Goal: Information Seeking & Learning: Find specific fact

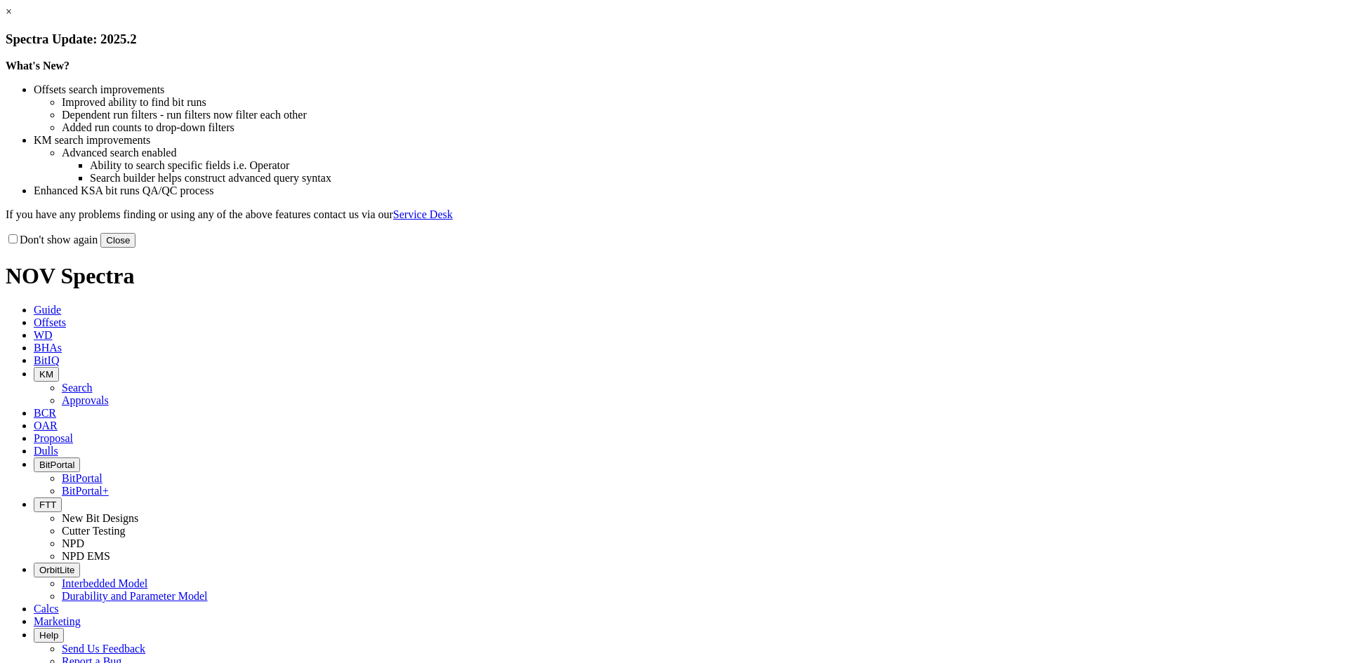
click at [135, 248] on button "Close" at bounding box center [117, 240] width 35 height 15
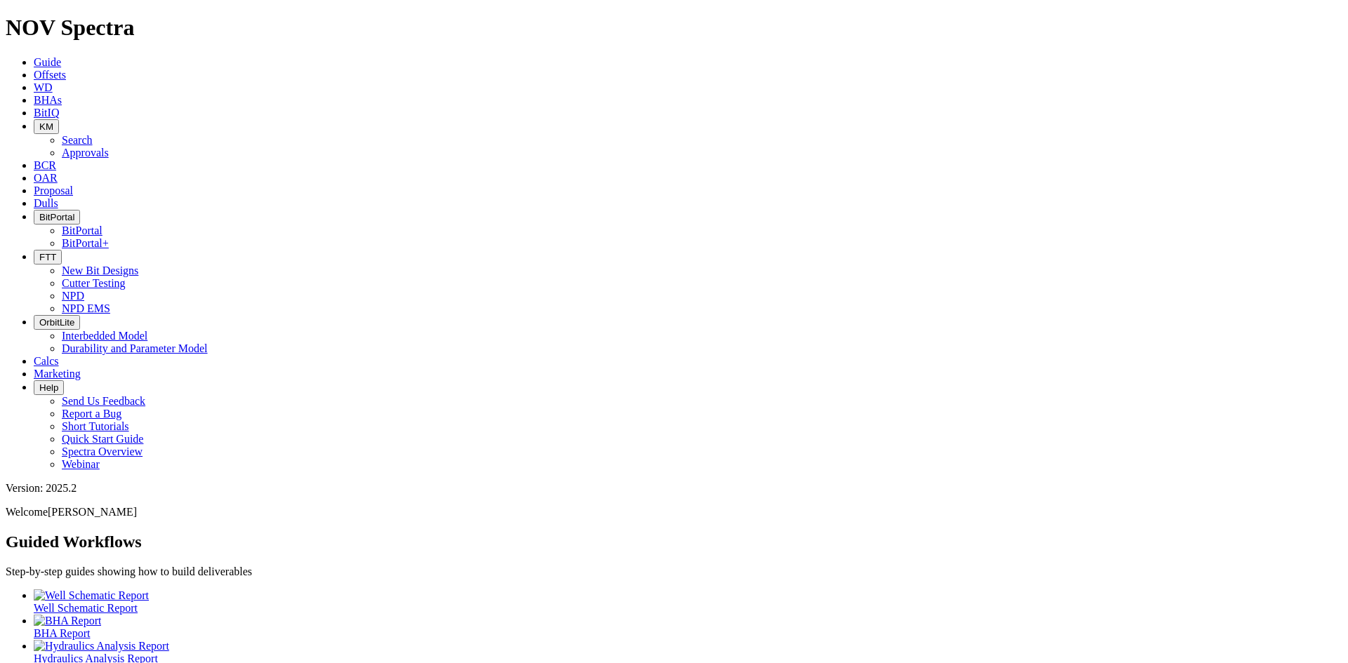
click at [74, 212] on span "BitPortal" at bounding box center [56, 217] width 35 height 11
click at [102, 225] on link "BitPortal" at bounding box center [82, 231] width 41 height 12
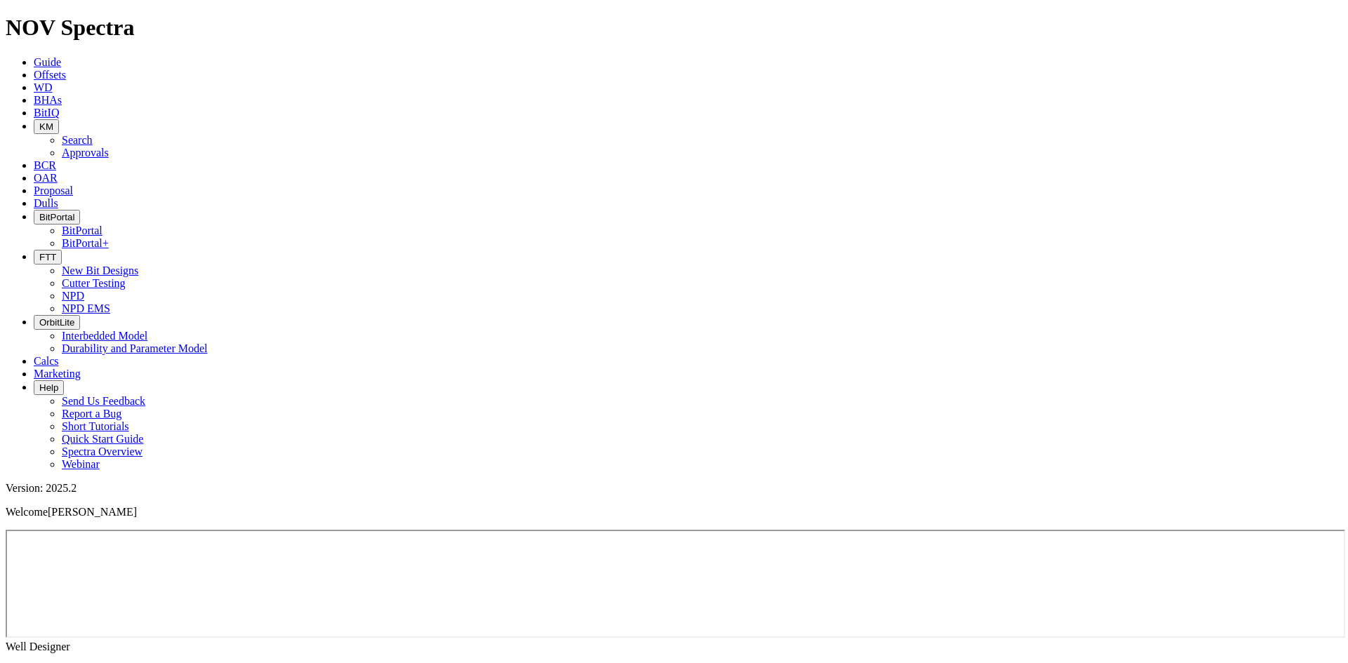
click at [66, 69] on span "Offsets" at bounding box center [50, 75] width 32 height 12
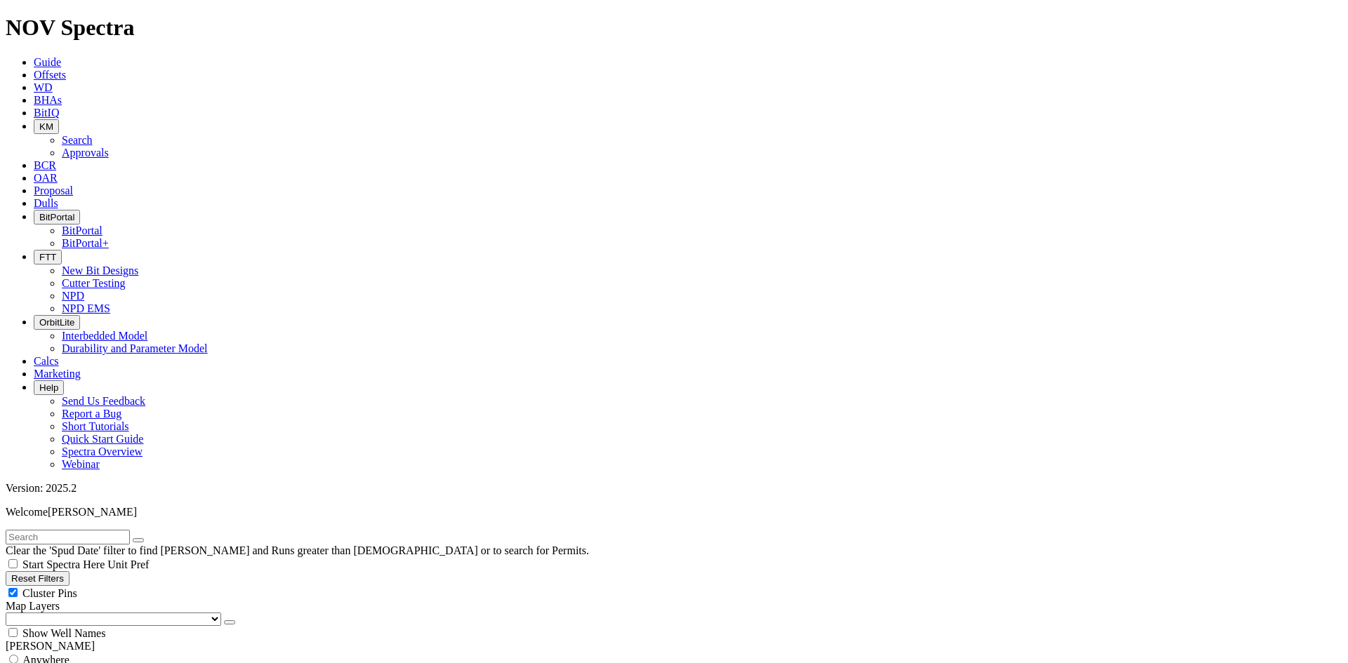
click at [130, 530] on input "text" at bounding box center [68, 537] width 124 height 15
drag, startPoint x: 138, startPoint y: 63, endPoint x: 1, endPoint y: 62, distance: 136.9
click at [6, 530] on form "B904C-12" at bounding box center [674, 537] width 1336 height 15
type input "AD13"
click at [147, 538] on button "submit" at bounding box center [152, 540] width 11 height 4
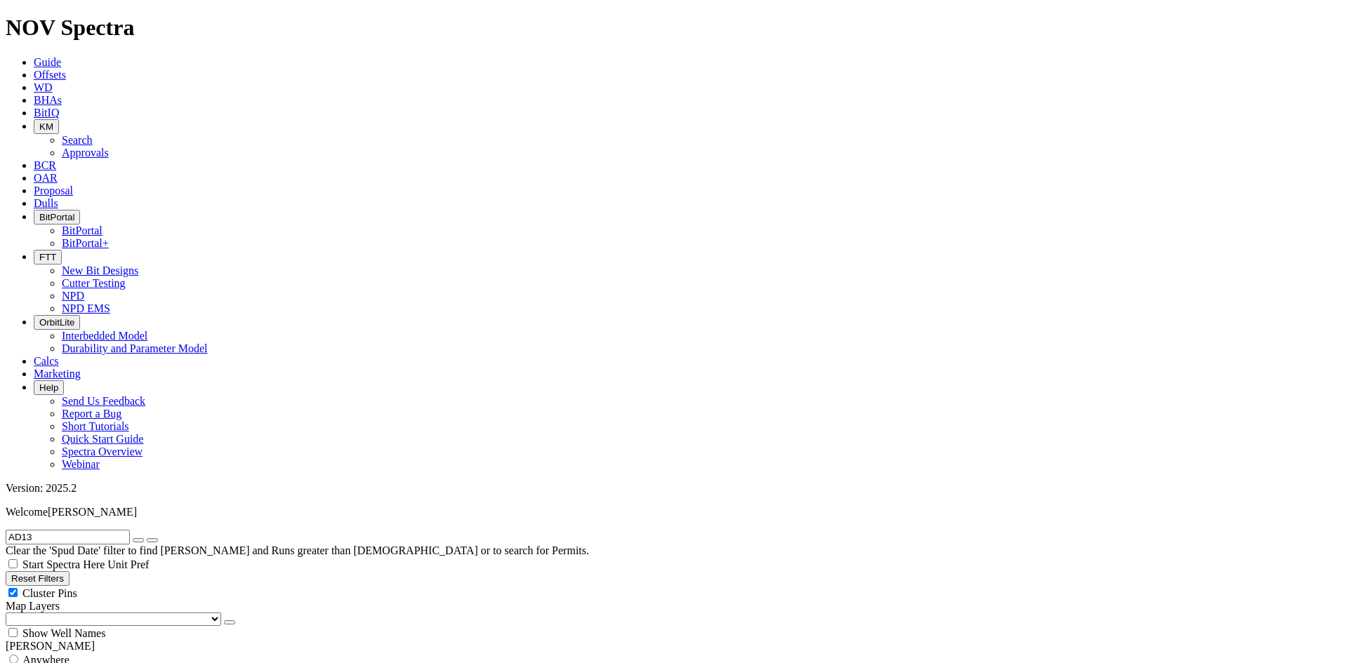
click at [63, 654] on span "Anywhere" at bounding box center [45, 660] width 47 height 12
radio input "true"
radio input "false"
click at [27, 530] on input "AD13" at bounding box center [68, 537] width 124 height 15
click at [29, 530] on input "AD13" at bounding box center [68, 537] width 124 height 15
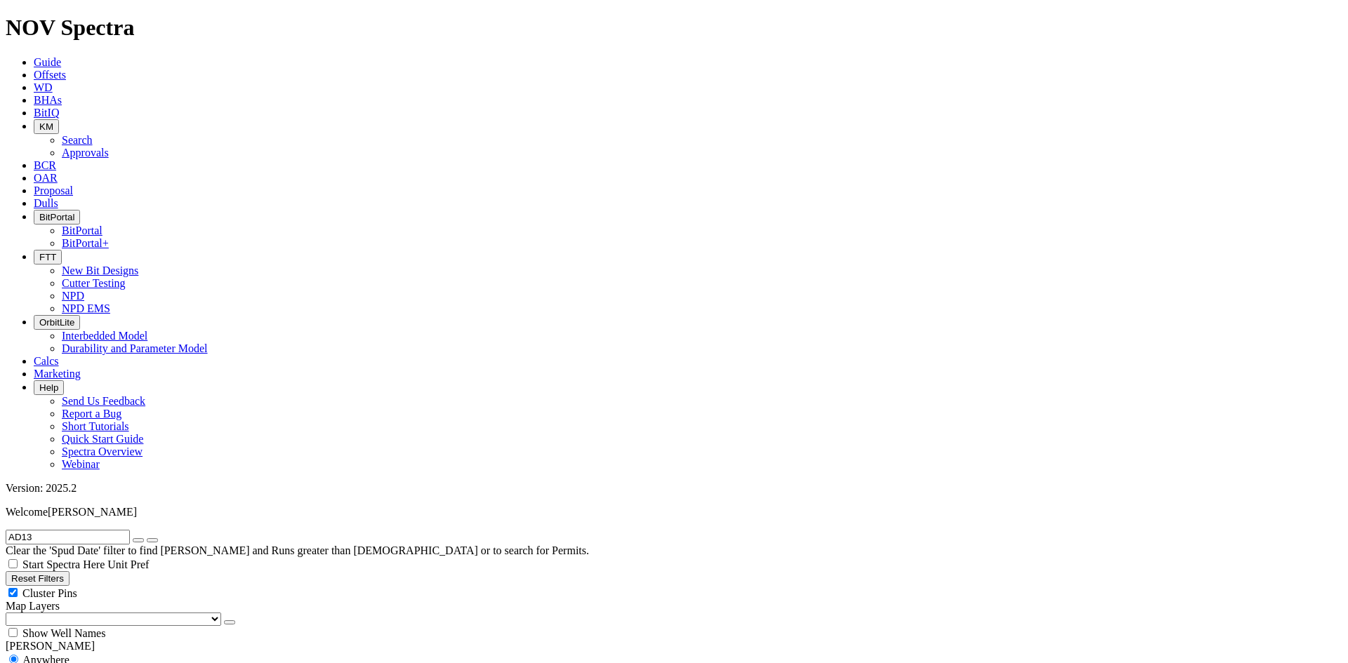
click at [60, 530] on input "AD13" at bounding box center [68, 537] width 124 height 15
drag, startPoint x: 63, startPoint y: 63, endPoint x: -1, endPoint y: 65, distance: 64.6
type input "B904C-12"
click at [152, 540] on icon "submit" at bounding box center [152, 540] width 0 height 0
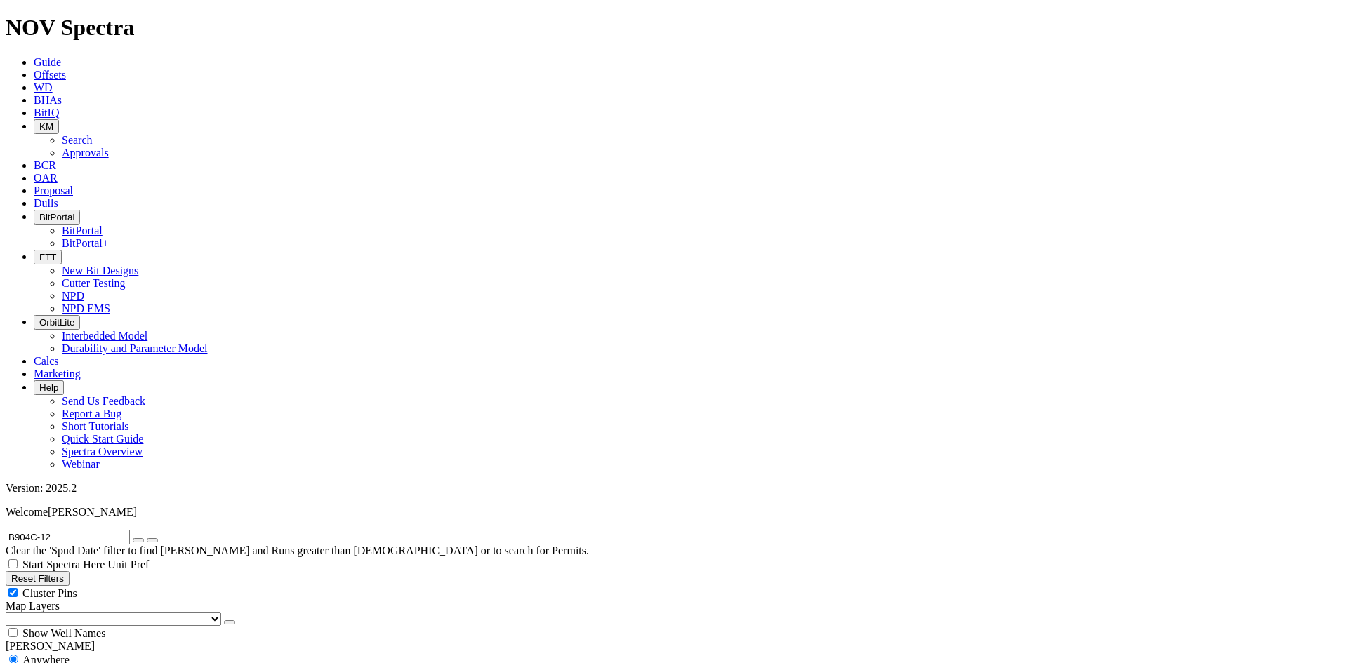
radio input "false"
radio input "true"
click at [111, 530] on input "B904C-12" at bounding box center [68, 537] width 124 height 15
click at [147, 538] on button "submit" at bounding box center [152, 540] width 11 height 4
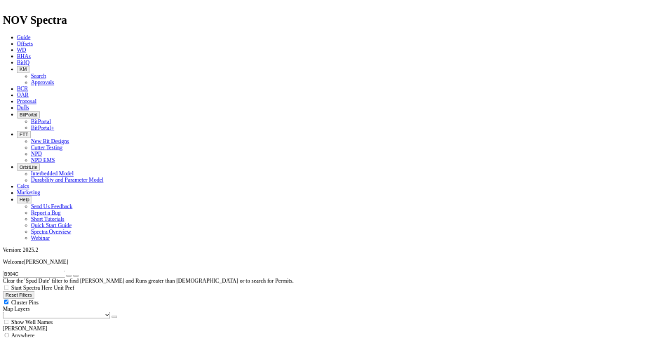
scroll to position [774, 0]
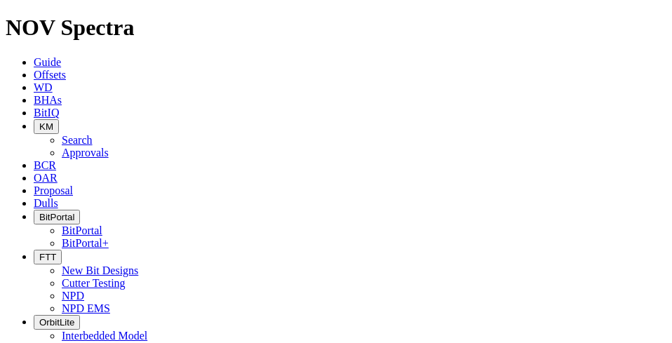
drag, startPoint x: 58, startPoint y: 60, endPoint x: -14, endPoint y: 62, distance: 71.6
type input "A316478"
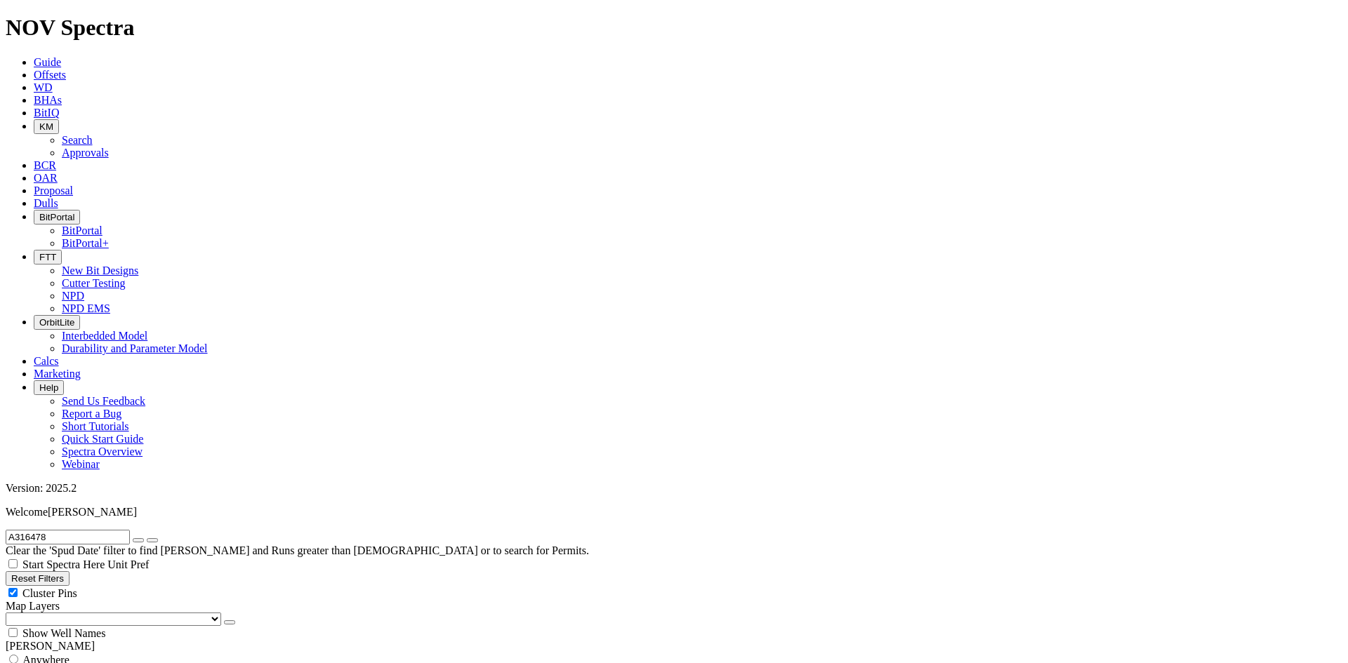
click at [65, 654] on span "Anywhere" at bounding box center [45, 660] width 47 height 12
radio input "true"
radio input "false"
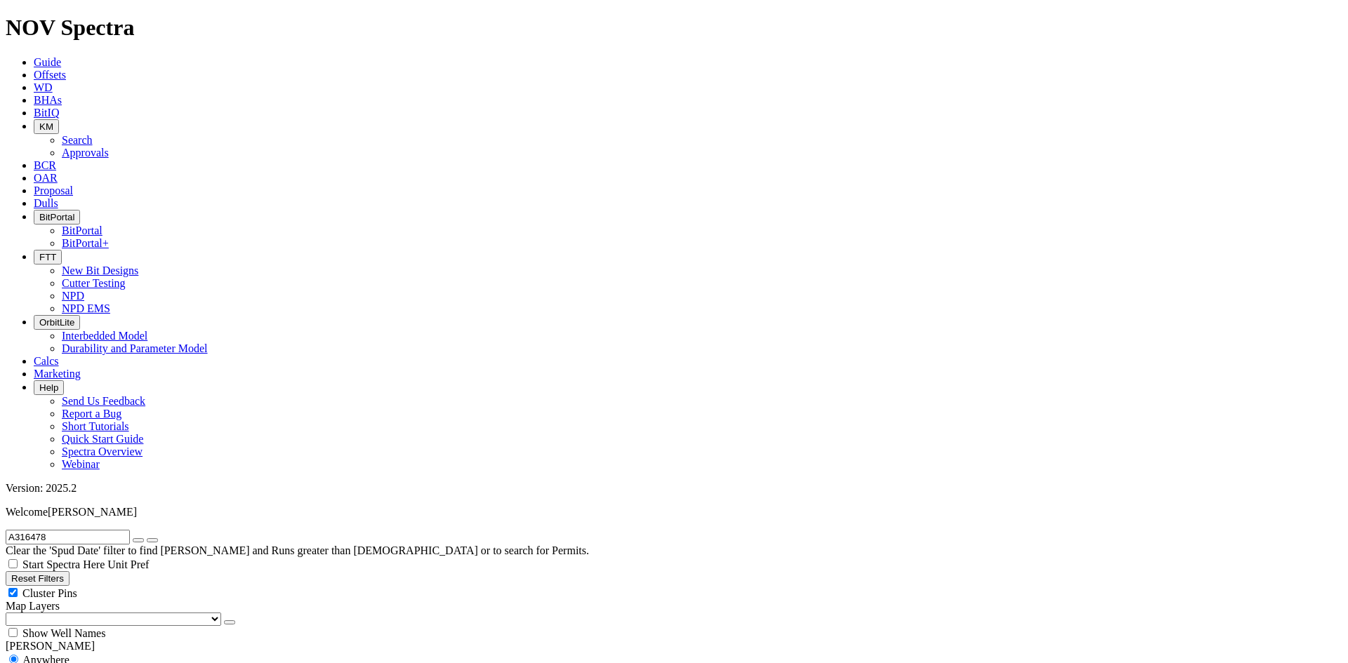
checkbox input "false"
checkbox input "true"
radio input "false"
radio input "true"
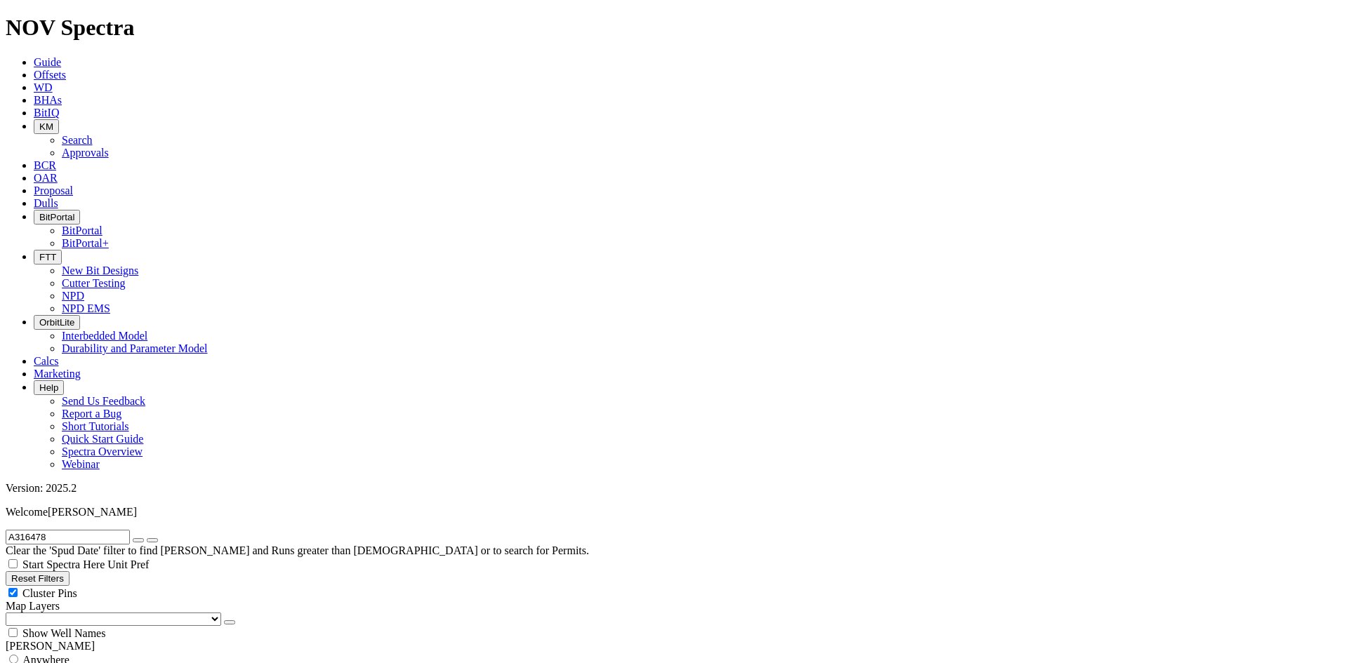
checkbox input "false"
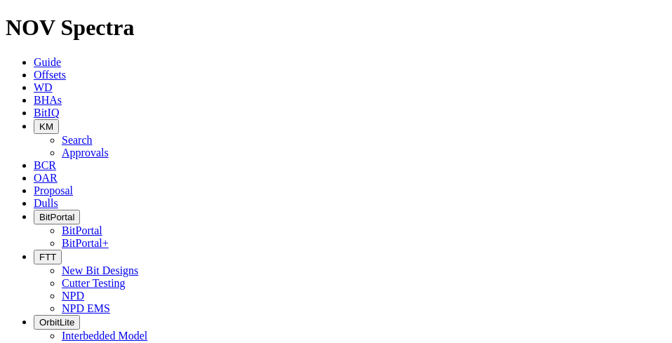
drag, startPoint x: 101, startPoint y: 64, endPoint x: -18, endPoint y: 62, distance: 119.3
type input "A317152"
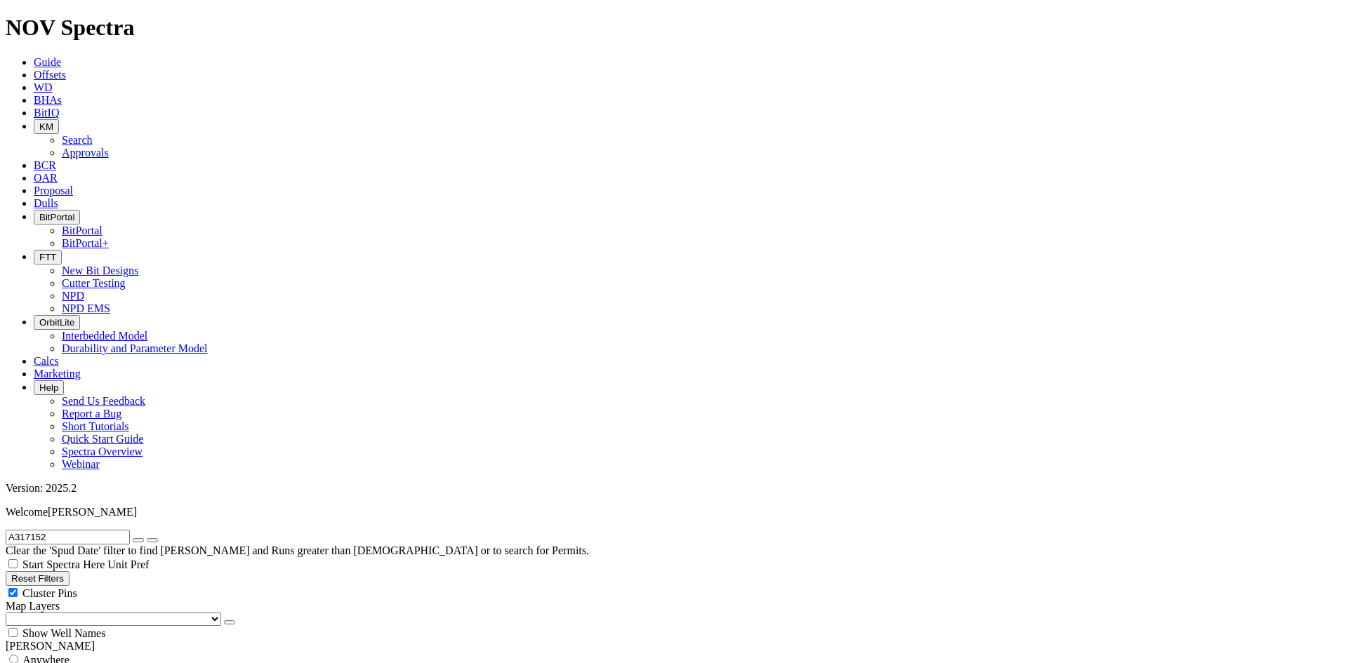
click at [83, 653] on div "Anywhere" at bounding box center [674, 660] width 1336 height 14
radio input "true"
radio input "false"
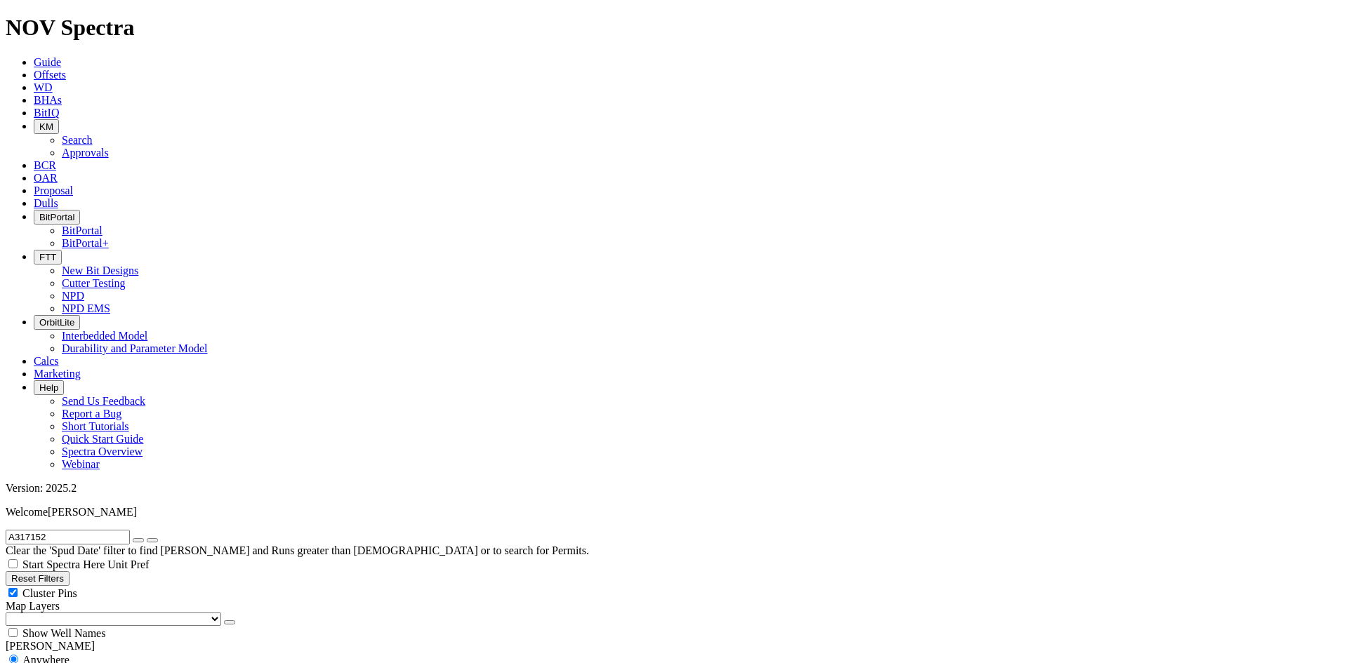
checkbox input "true"
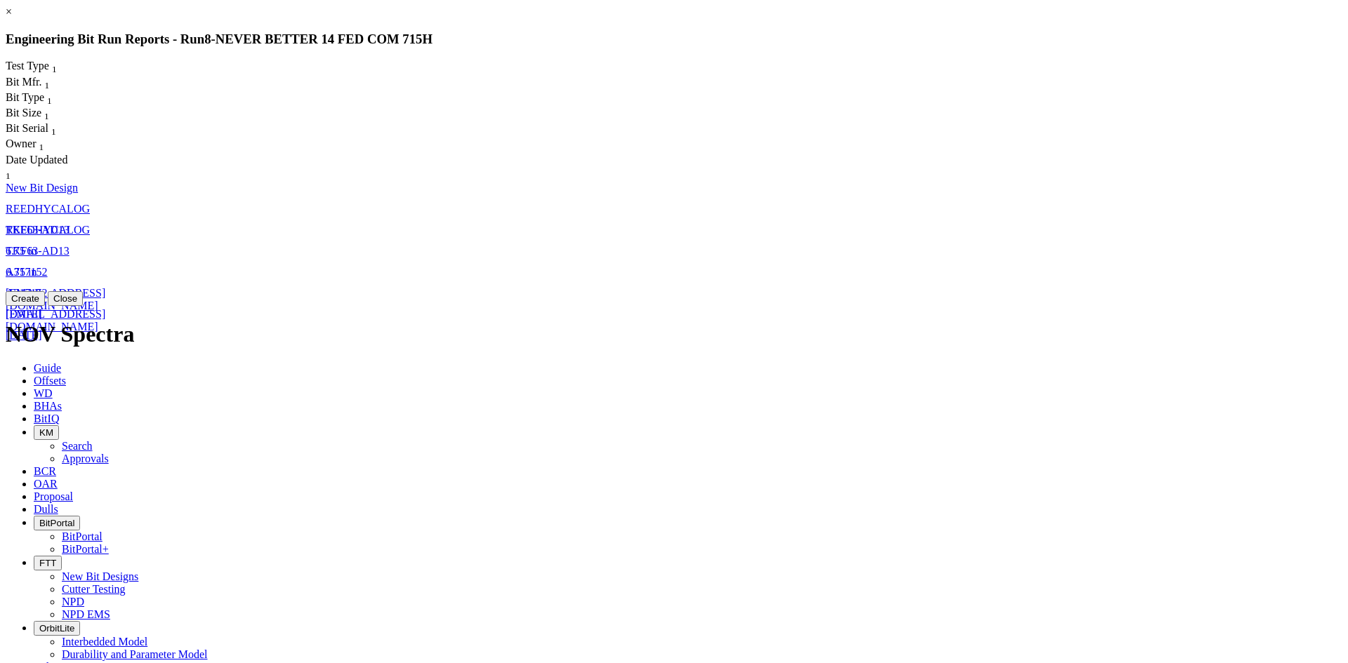
click at [36, 266] on link "6.75 in" at bounding box center [21, 272] width 31 height 12
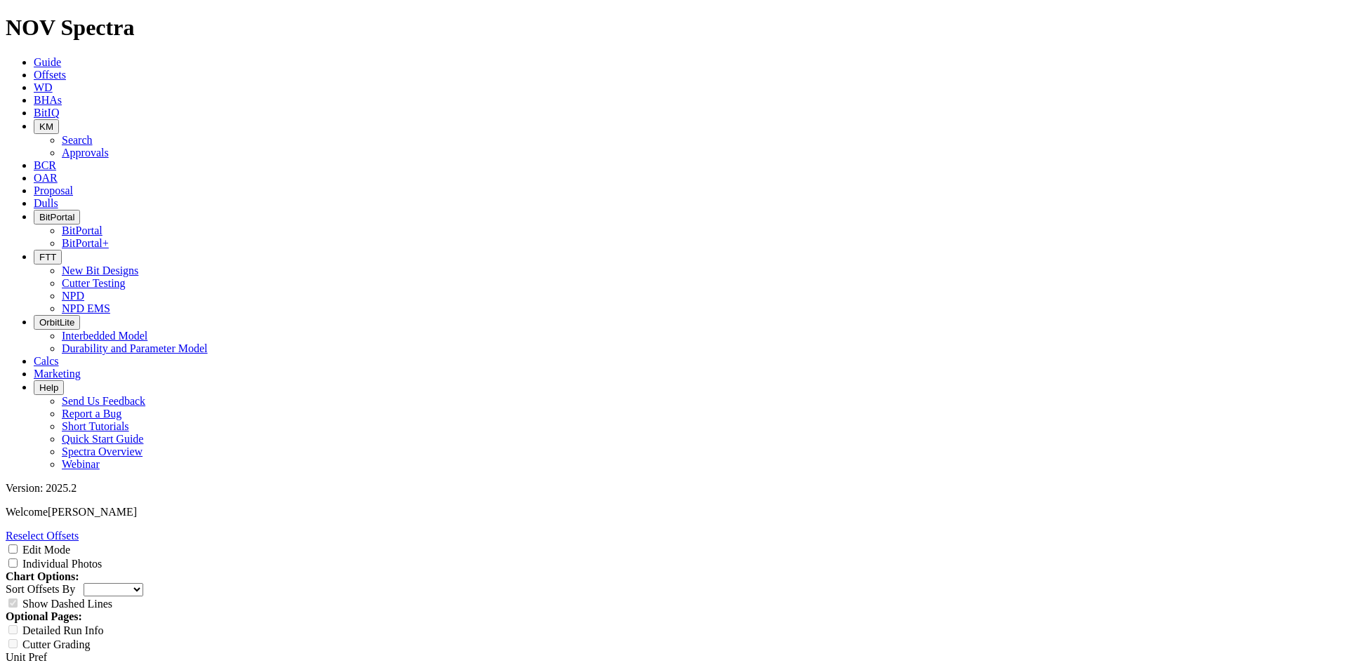
click at [18, 559] on input "Individual Photos" at bounding box center [12, 563] width 9 height 9
checkbox input "true"
click at [27, 663] on link "Print" at bounding box center [17, 670] width 22 height 12
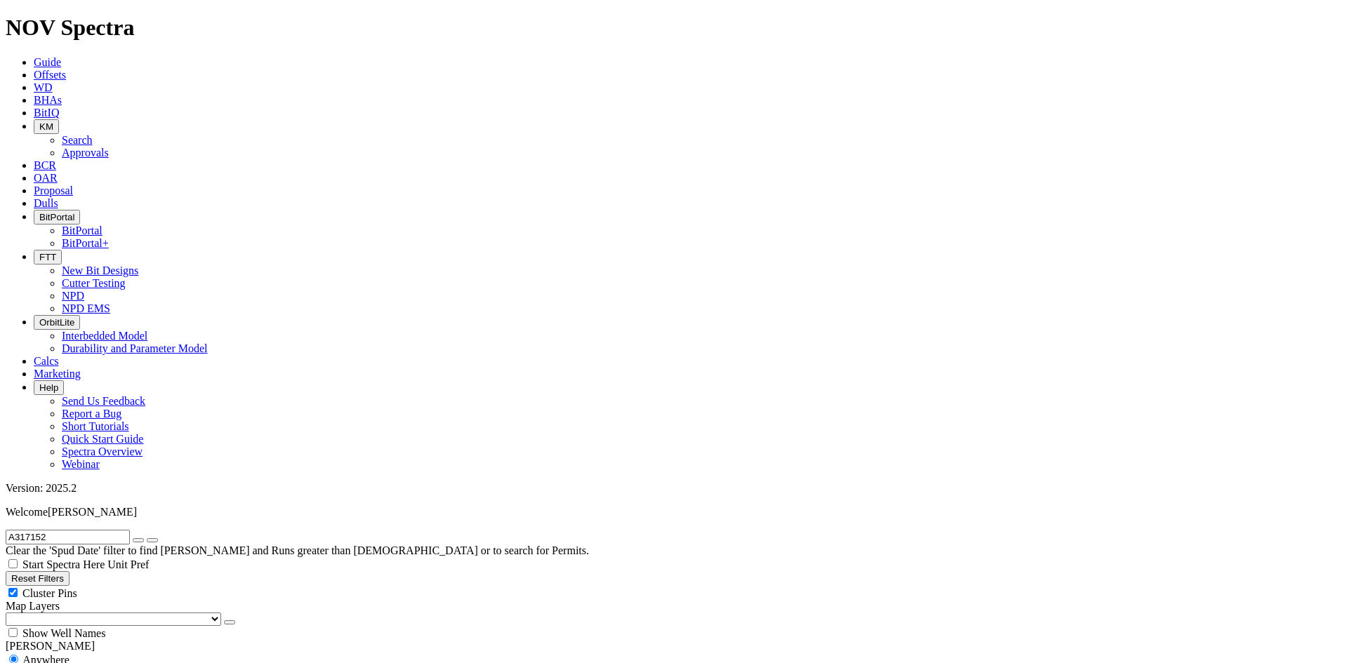
radio input "false"
radio input "true"
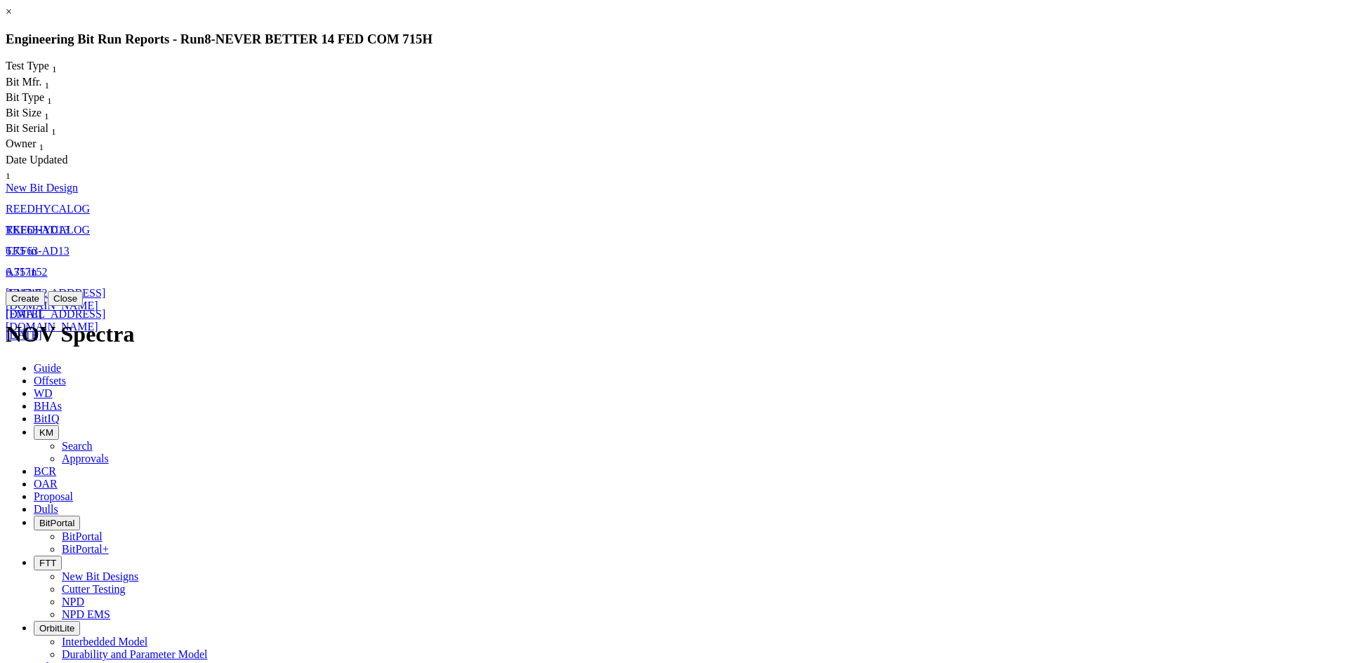
click at [69, 245] on span "TKF63-AD13" at bounding box center [38, 251] width 64 height 12
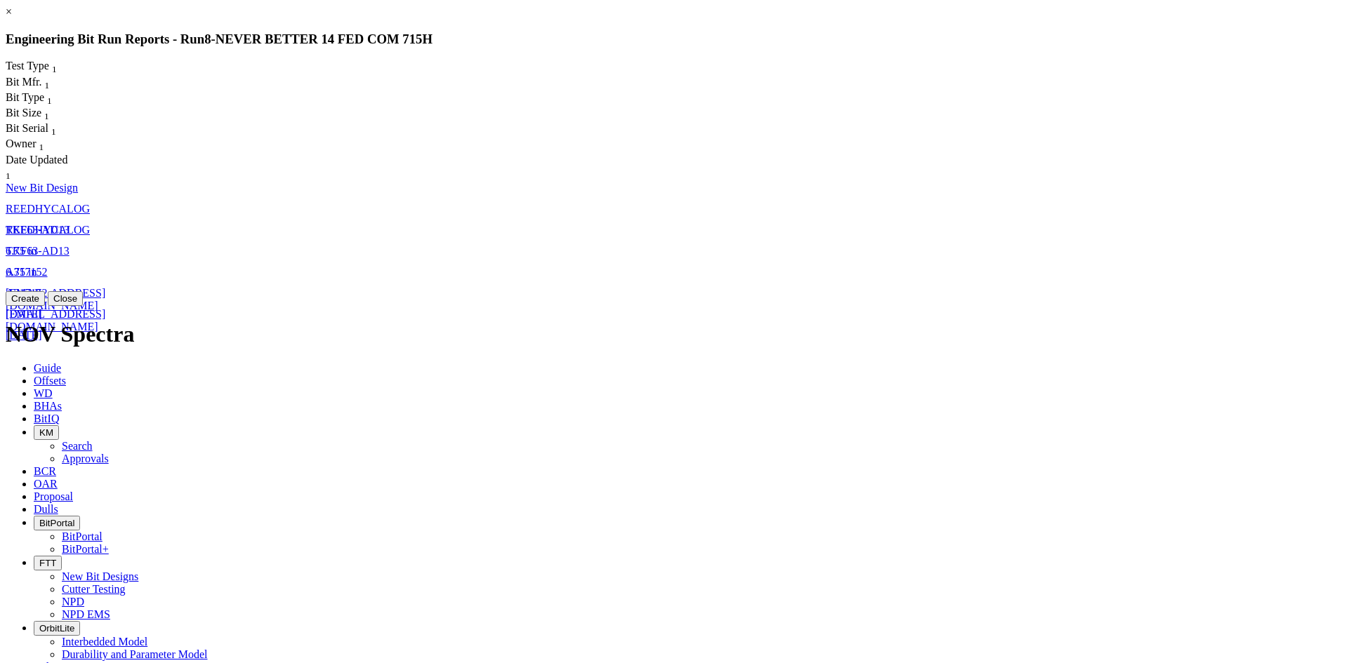
click at [69, 224] on link "TKF63-AD13" at bounding box center [38, 230] width 64 height 12
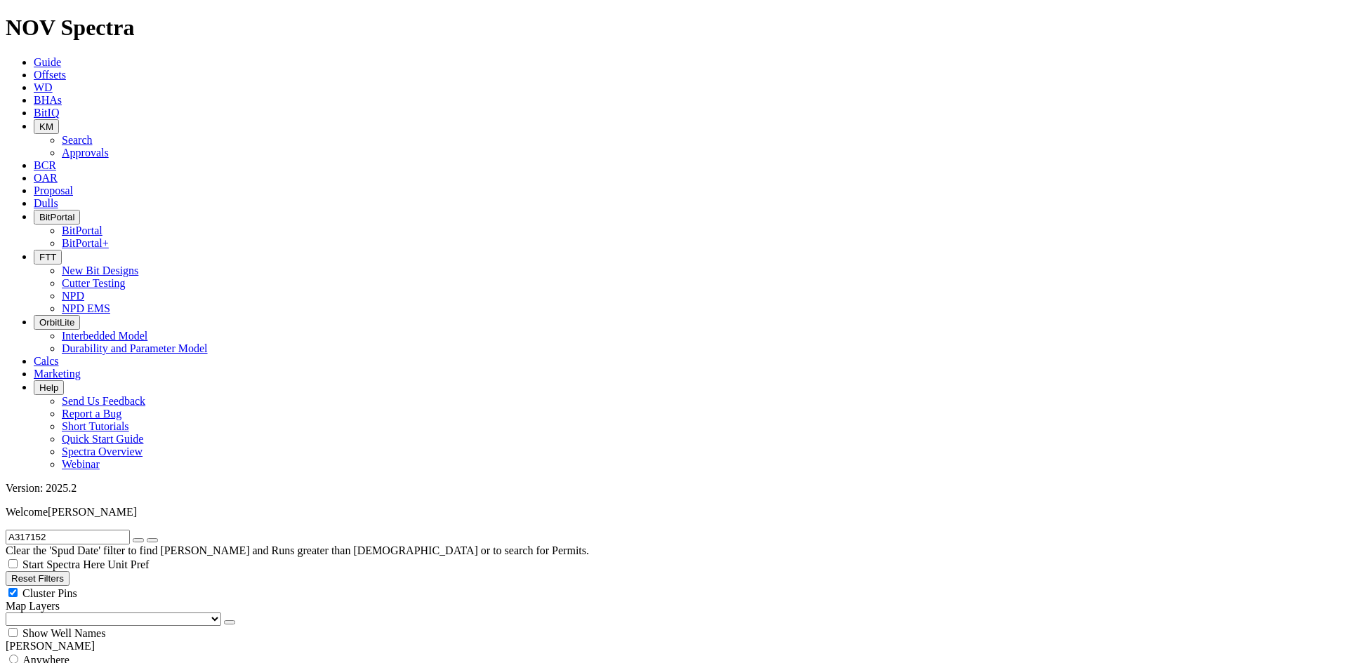
select select "New Bit Design"
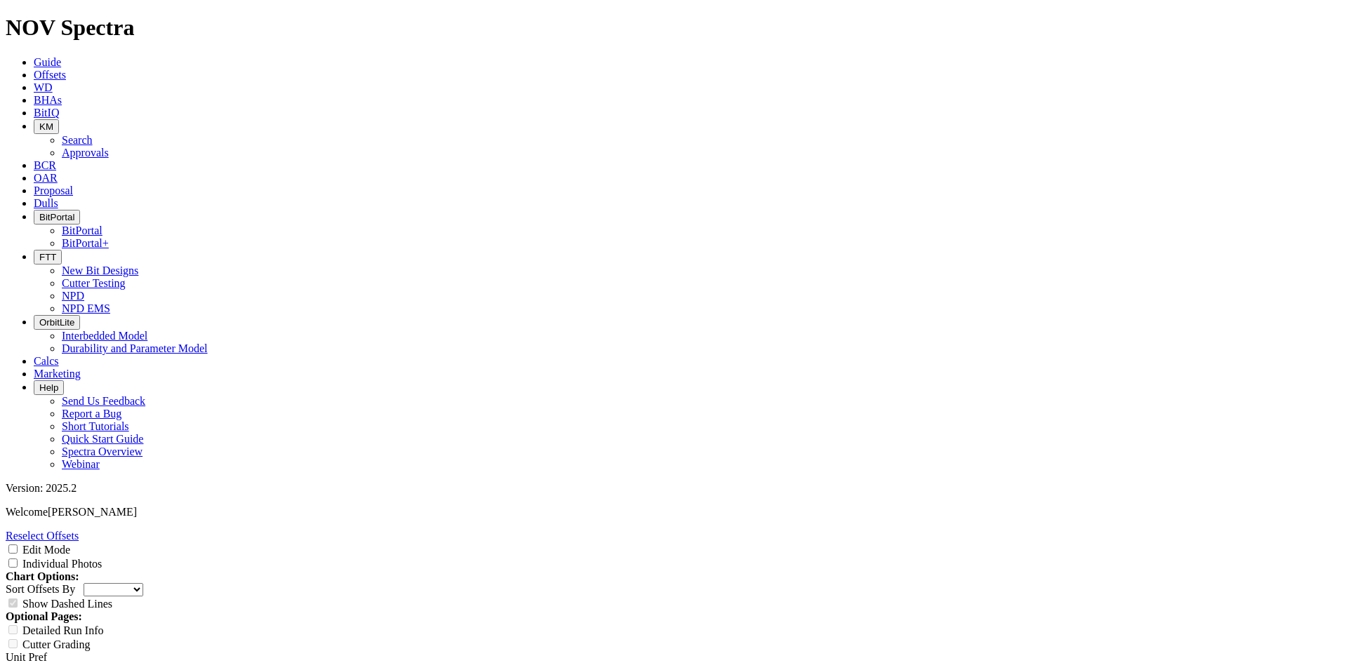
click at [102, 558] on label "Individual Photos" at bounding box center [61, 564] width 79 height 12
click at [18, 559] on input "Individual Photos" at bounding box center [12, 563] width 9 height 9
checkbox input "true"
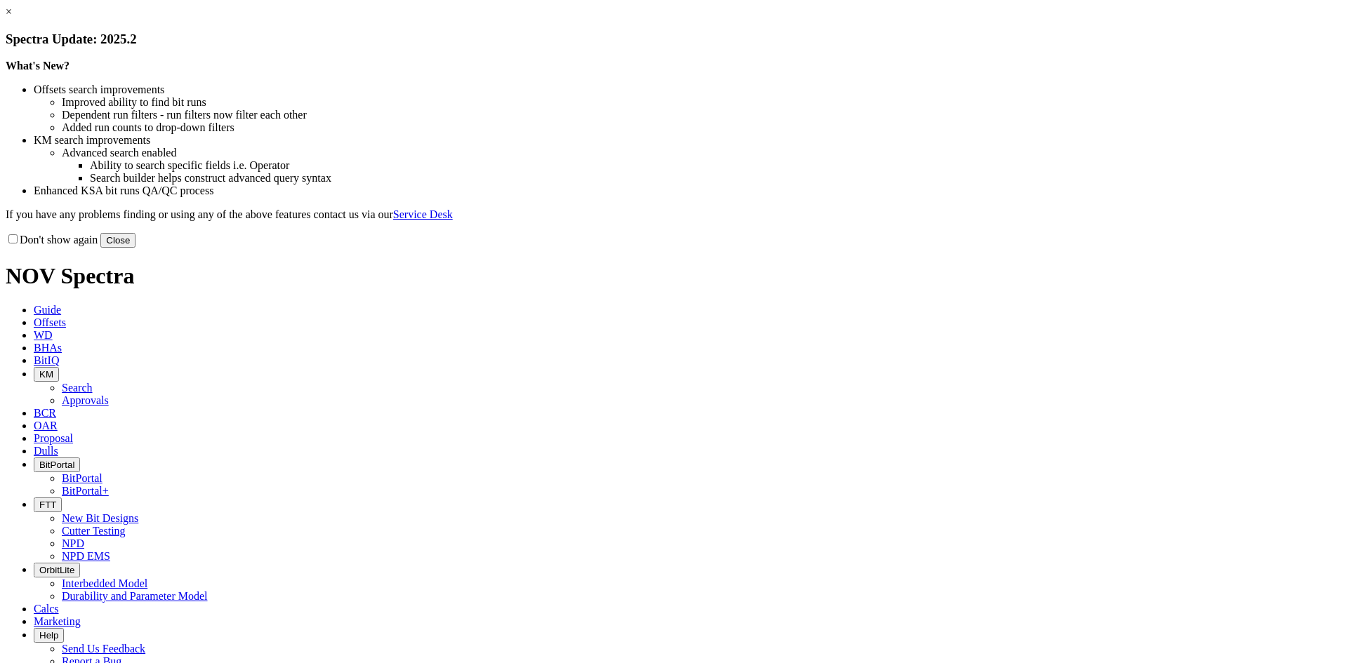
click at [135, 248] on button "Close" at bounding box center [117, 240] width 35 height 15
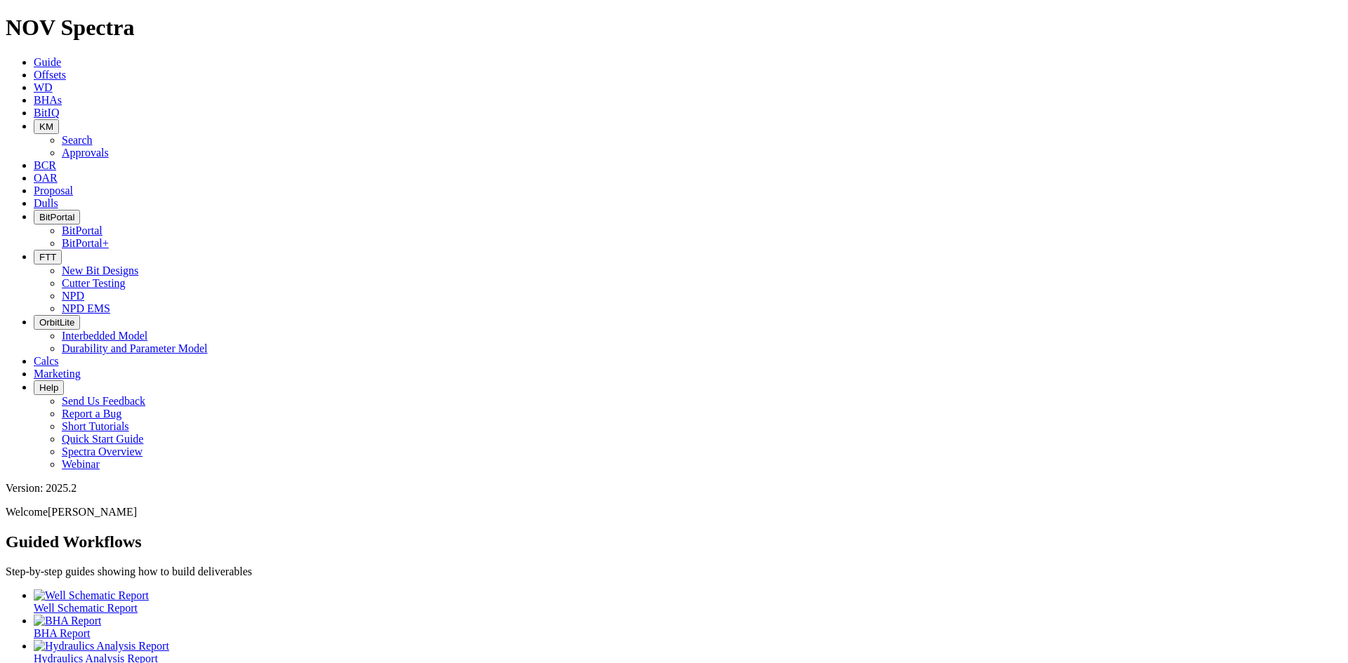
click at [56, 252] on span "FTT" at bounding box center [47, 257] width 17 height 11
click at [84, 290] on link "NPD" at bounding box center [73, 296] width 22 height 12
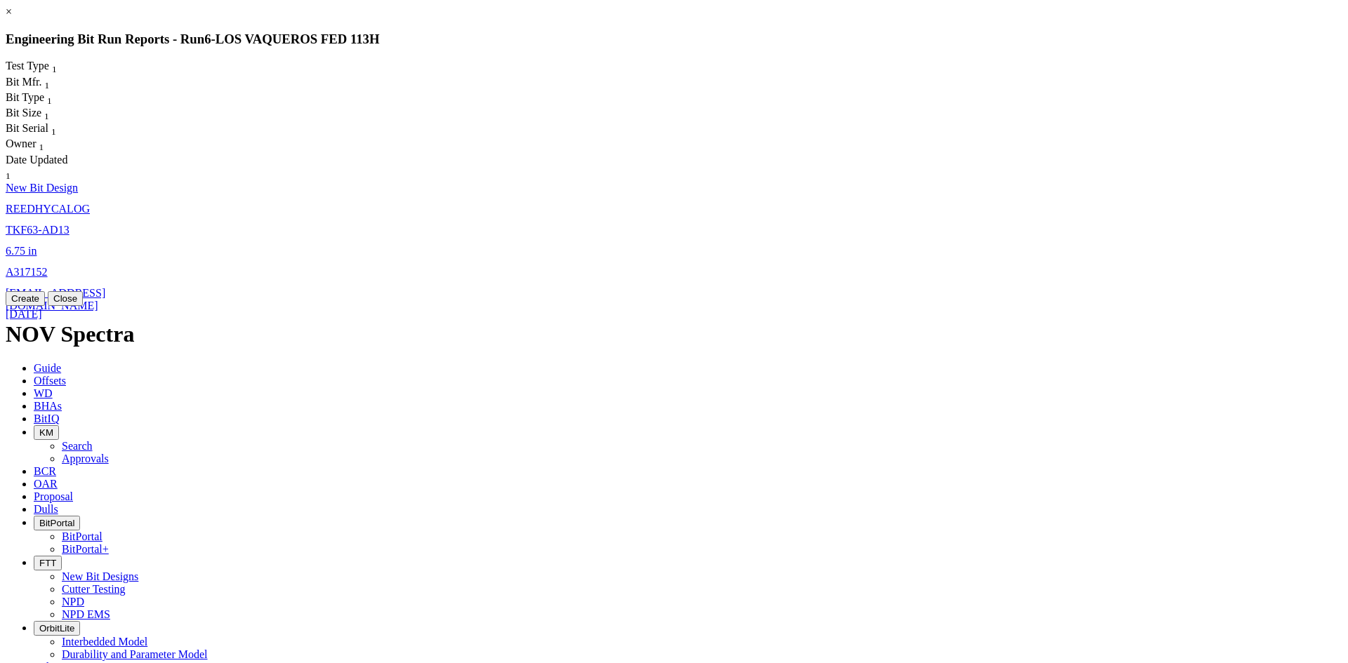
click at [36, 245] on link "6.75 in" at bounding box center [21, 251] width 31 height 12
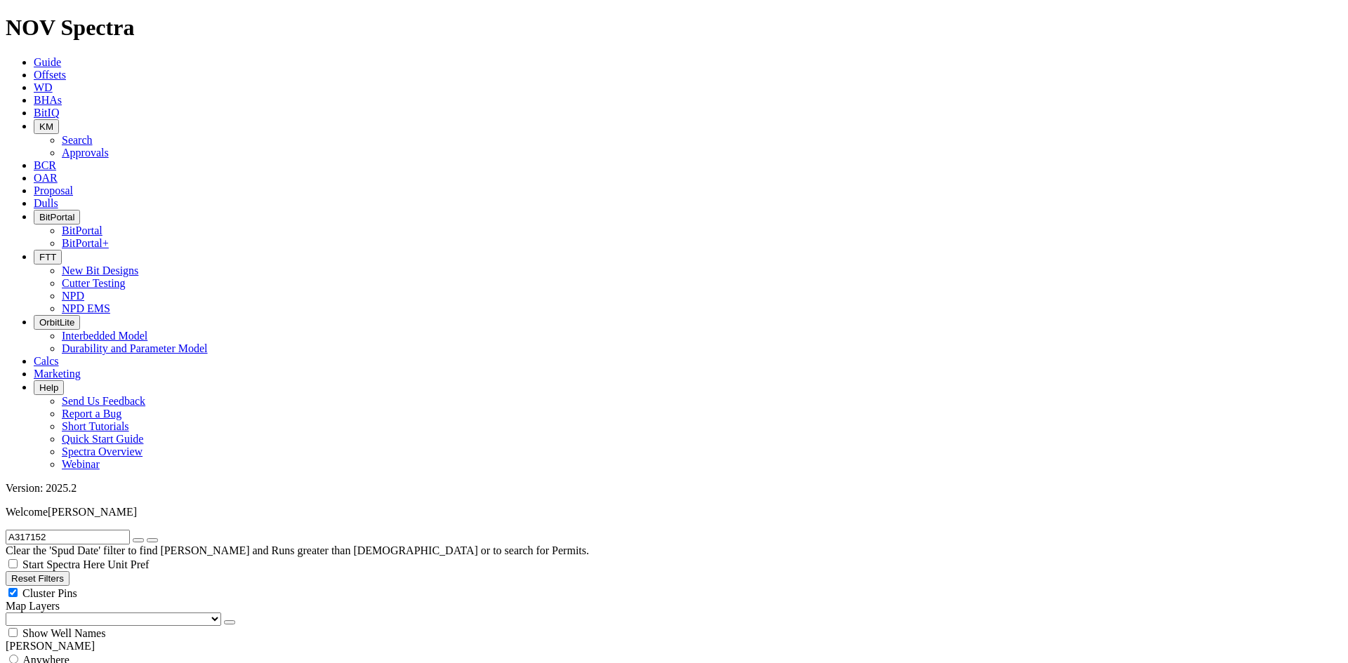
select select "New Bit Design"
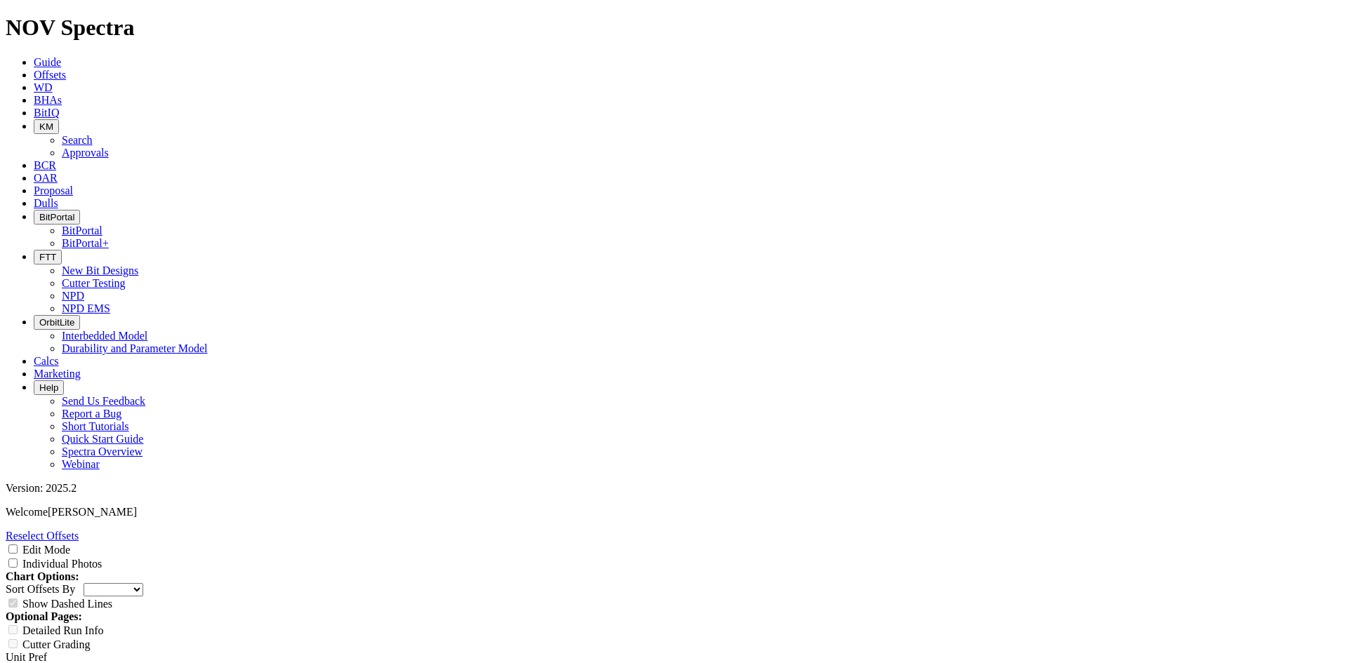
click at [102, 558] on label "Individual Photos" at bounding box center [61, 564] width 79 height 12
click at [18, 559] on input "Individual Photos" at bounding box center [12, 563] width 9 height 9
checkbox input "true"
click at [27, 663] on link "Print" at bounding box center [17, 670] width 22 height 12
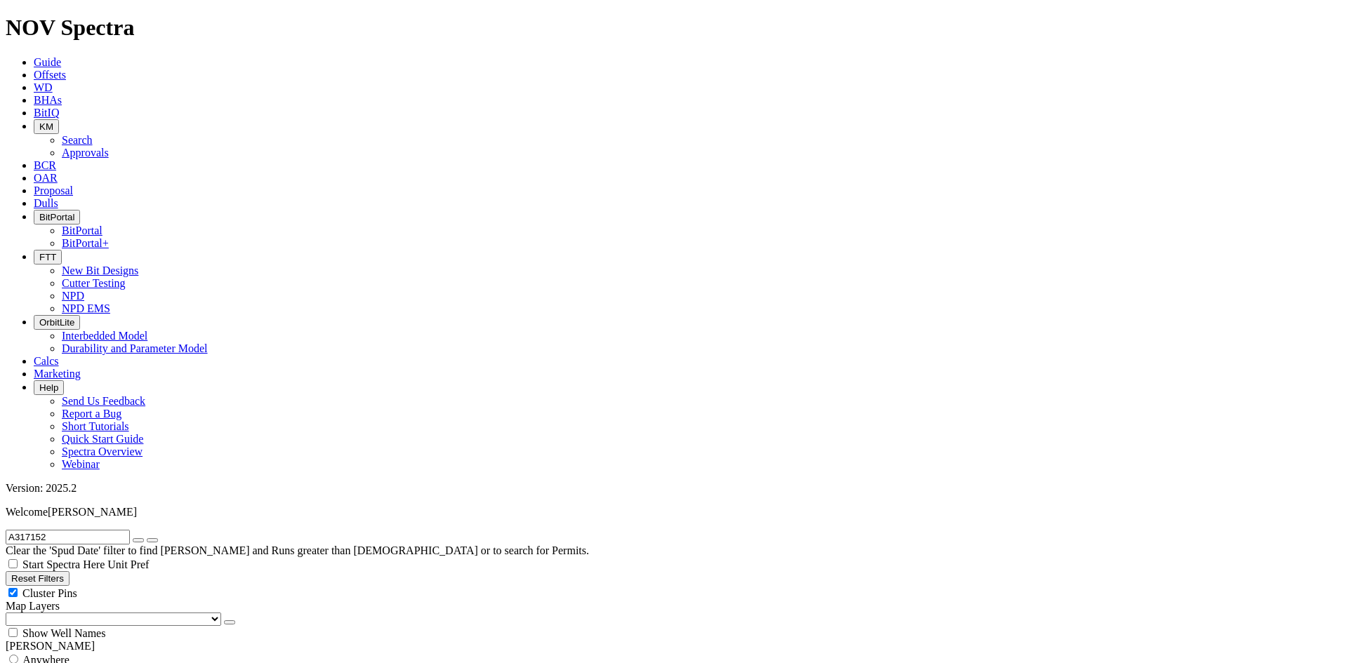
drag, startPoint x: 83, startPoint y: 57, endPoint x: -47, endPoint y: 56, distance: 129.9
type input "E1511"
click at [147, 538] on button "submit" at bounding box center [152, 540] width 11 height 4
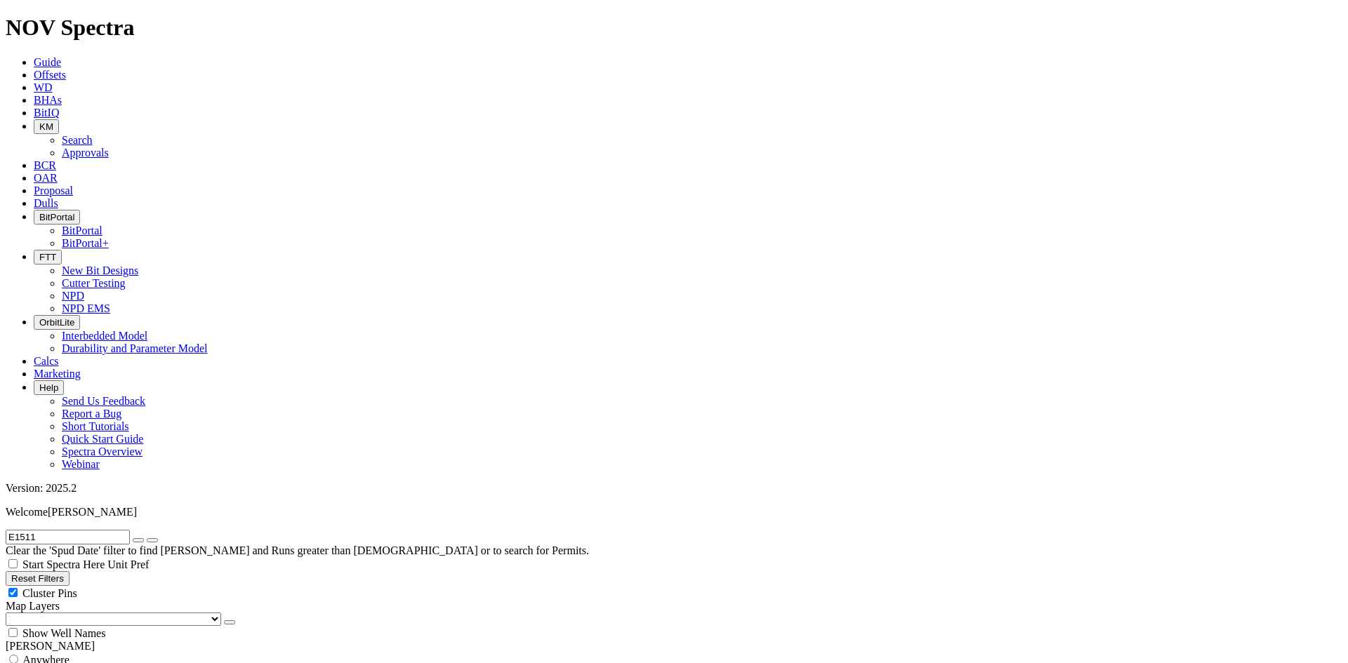
click at [66, 654] on span "Anywhere" at bounding box center [45, 660] width 47 height 12
radio input "true"
radio input "false"
checkbox input "false"
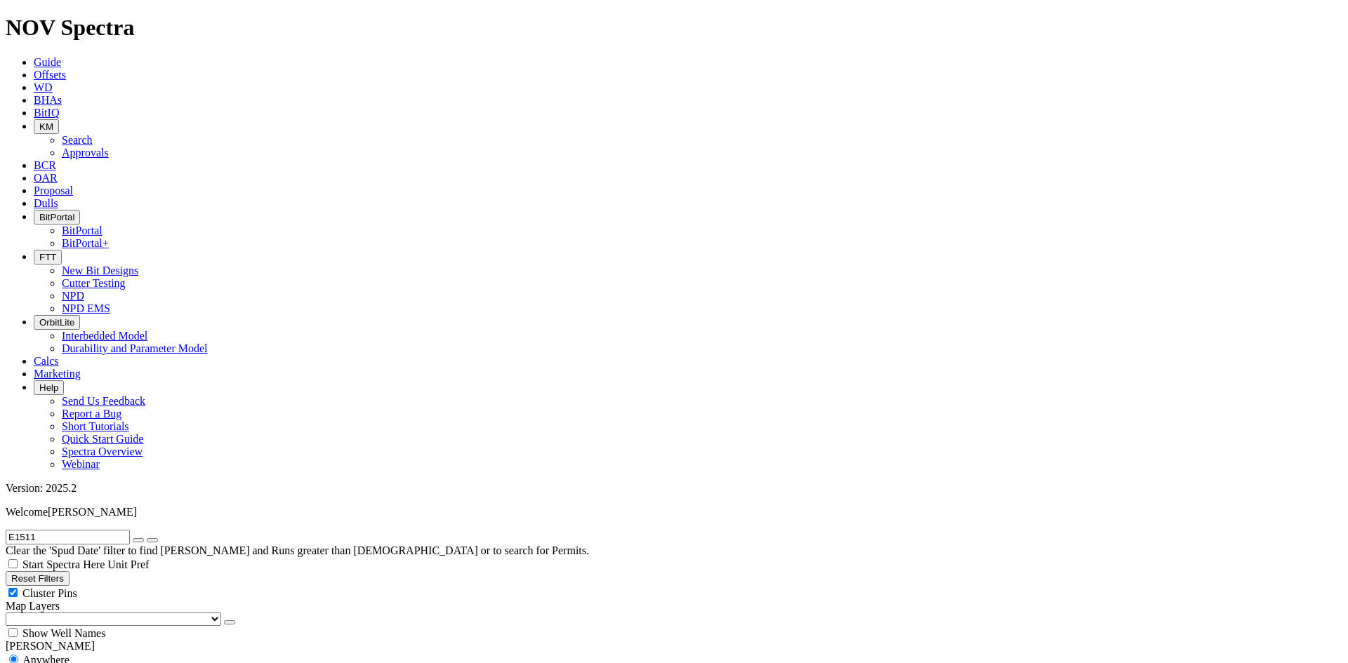
click at [51, 530] on input "E1511" at bounding box center [68, 537] width 124 height 15
type input "E1510"
click at [147, 538] on button "submit" at bounding box center [152, 540] width 11 height 4
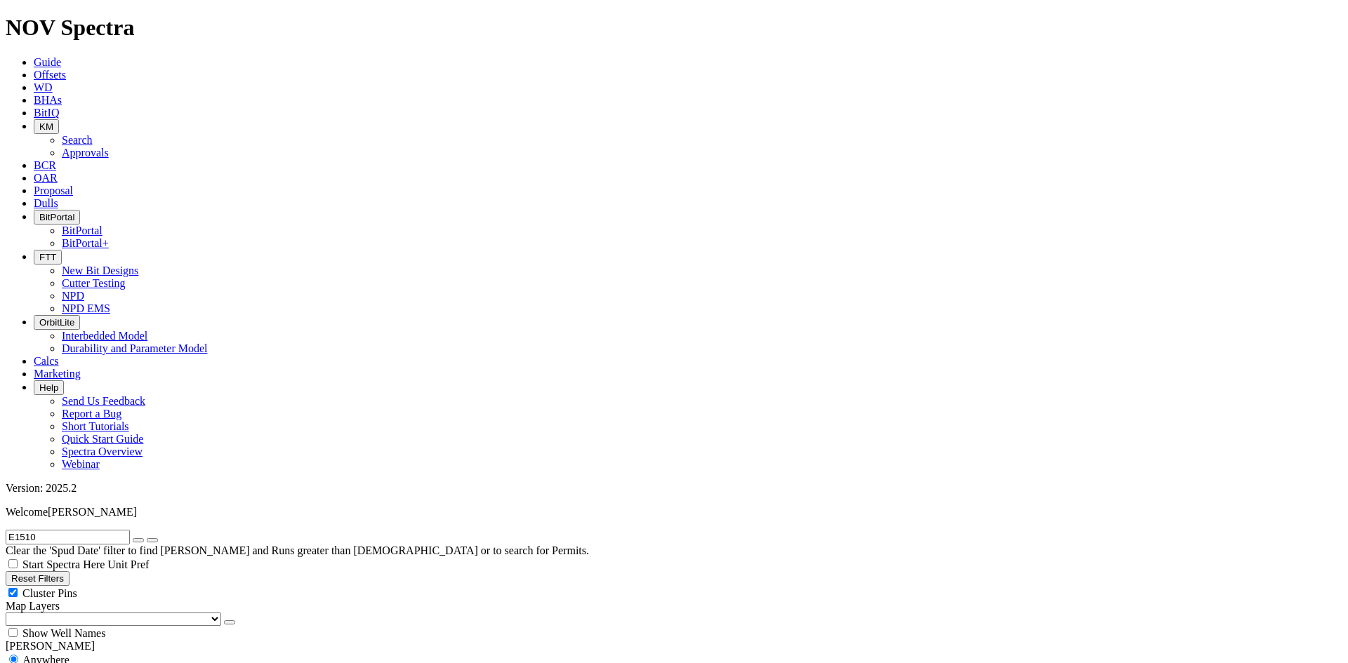
scroll to position [211, 0]
checkbox input "true"
radio input "false"
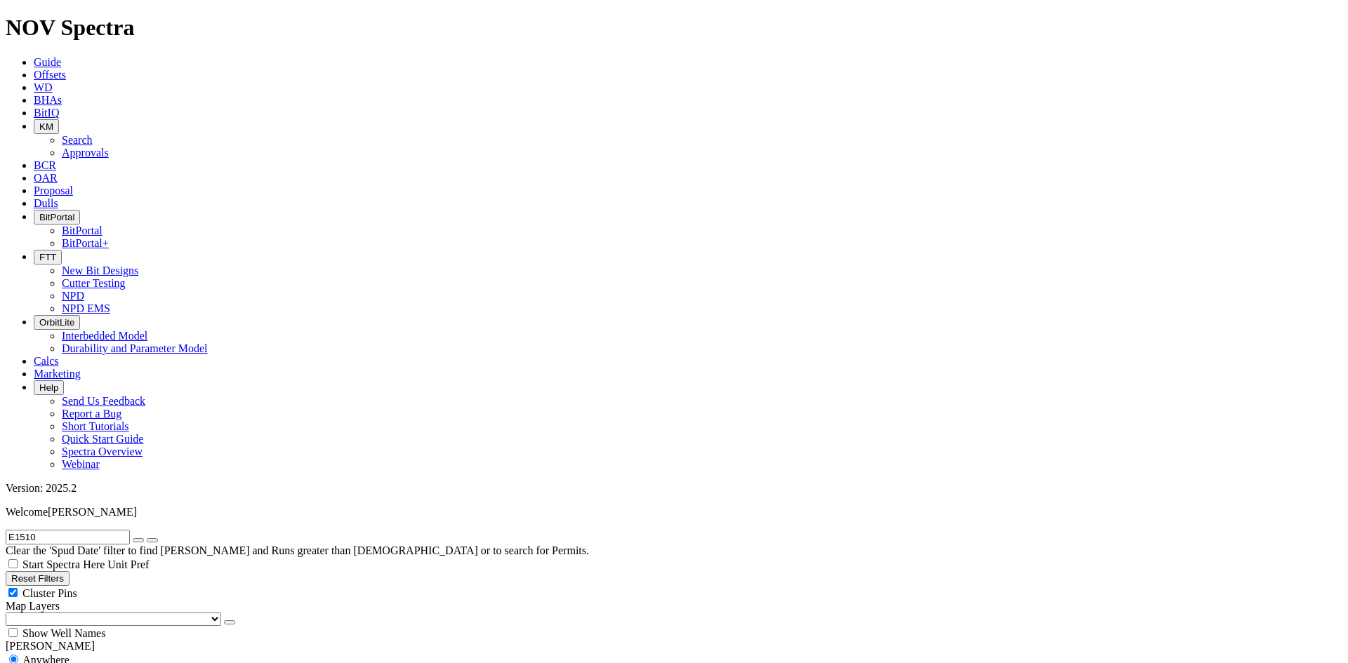
radio input "true"
click at [158, 538] on button "submit" at bounding box center [152, 540] width 11 height 4
drag, startPoint x: 105, startPoint y: 63, endPoint x: 86, endPoint y: 64, distance: 19.0
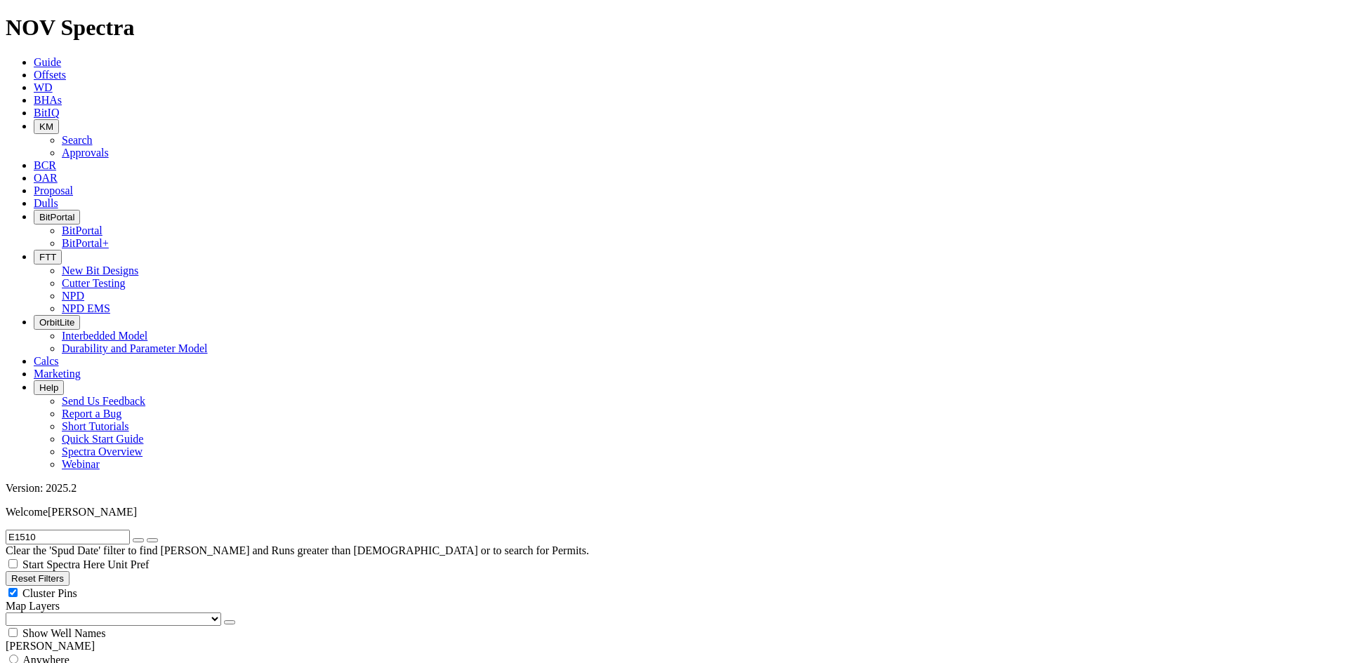
paste input "A319464"
type input "A319464"
click at [158, 538] on button "submit" at bounding box center [152, 540] width 11 height 4
click at [68, 654] on span "Anywhere" at bounding box center [45, 660] width 47 height 12
radio input "true"
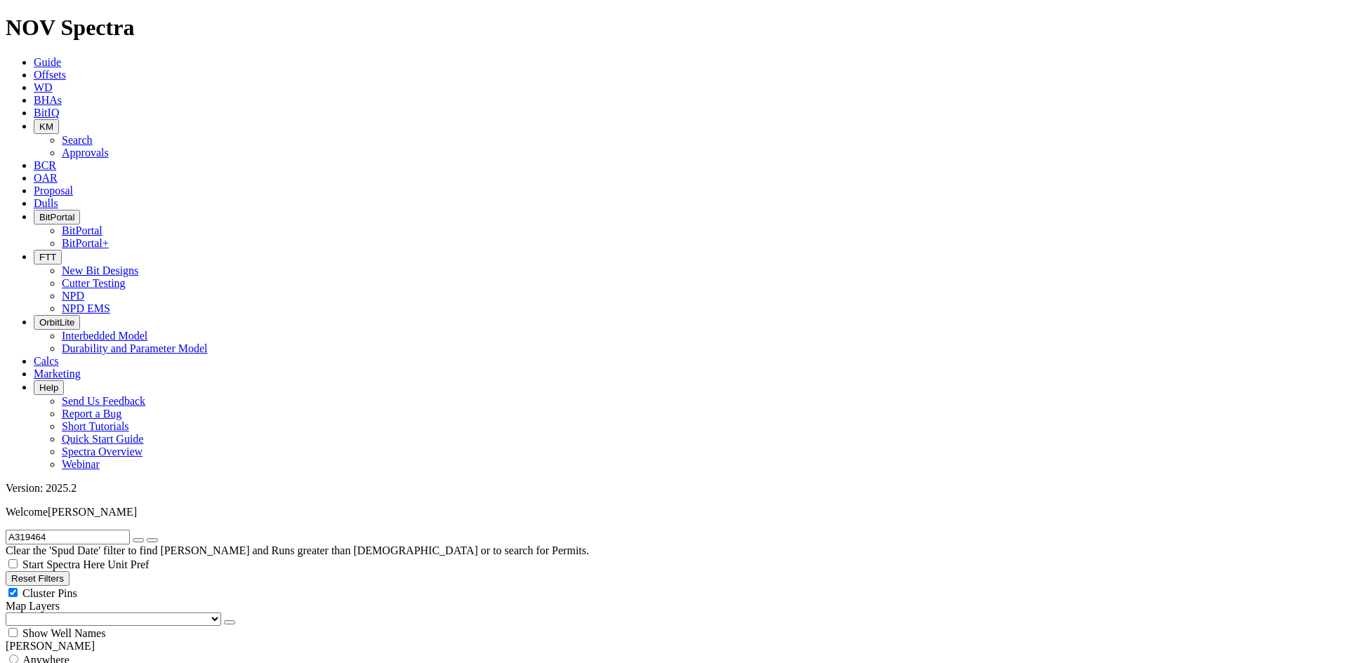
radio input "false"
checkbox input "false"
drag, startPoint x: 87, startPoint y: 59, endPoint x: -26, endPoint y: 58, distance: 113.0
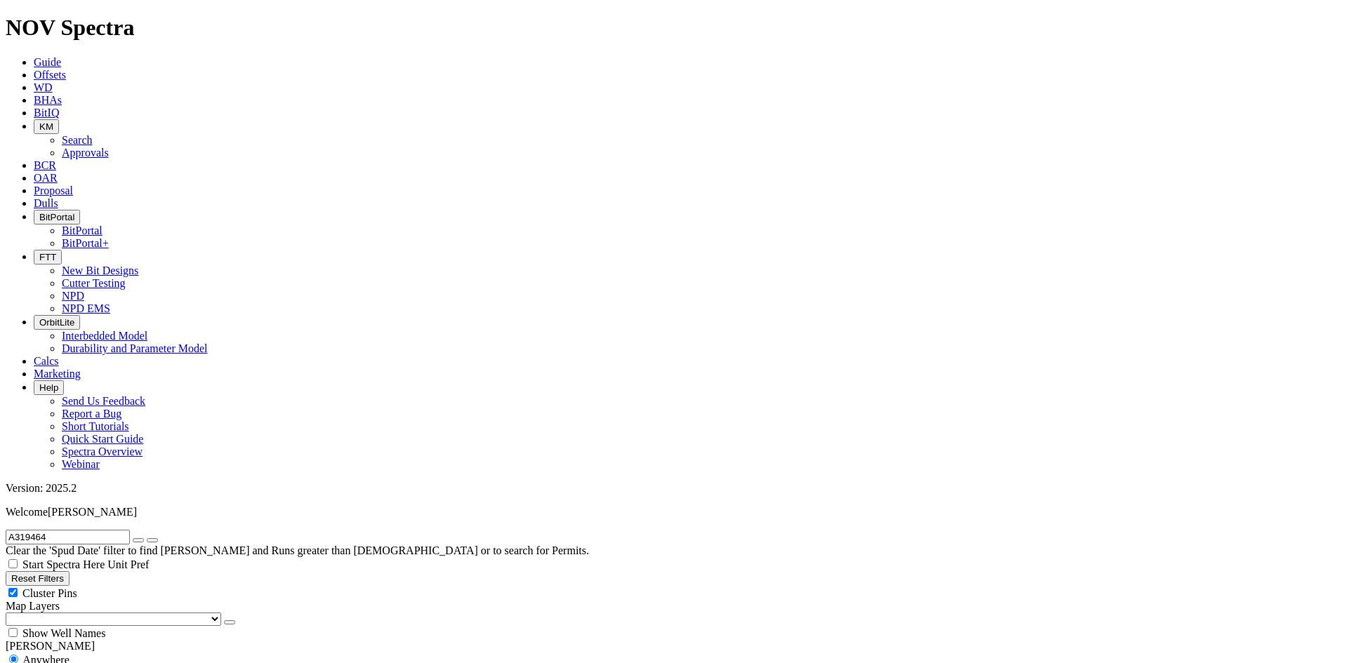
type input "E1518"
click at [147, 538] on button "submit" at bounding box center [152, 540] width 11 height 4
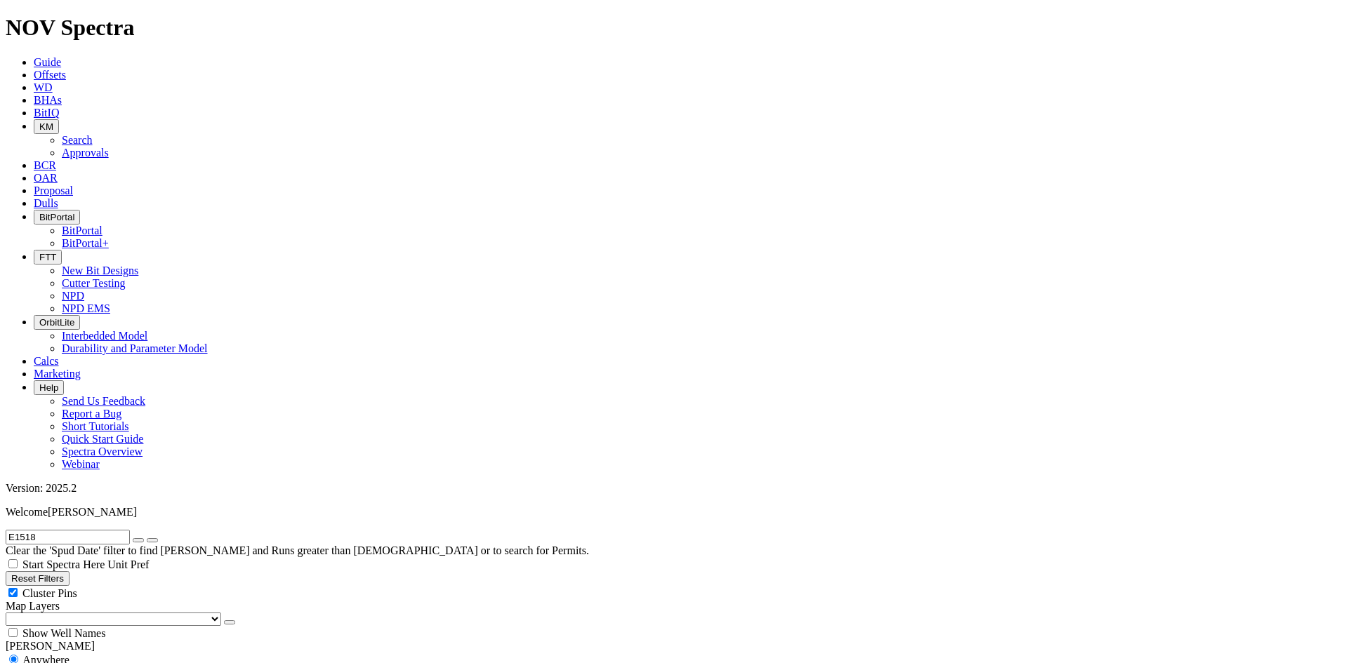
checkbox input "false"
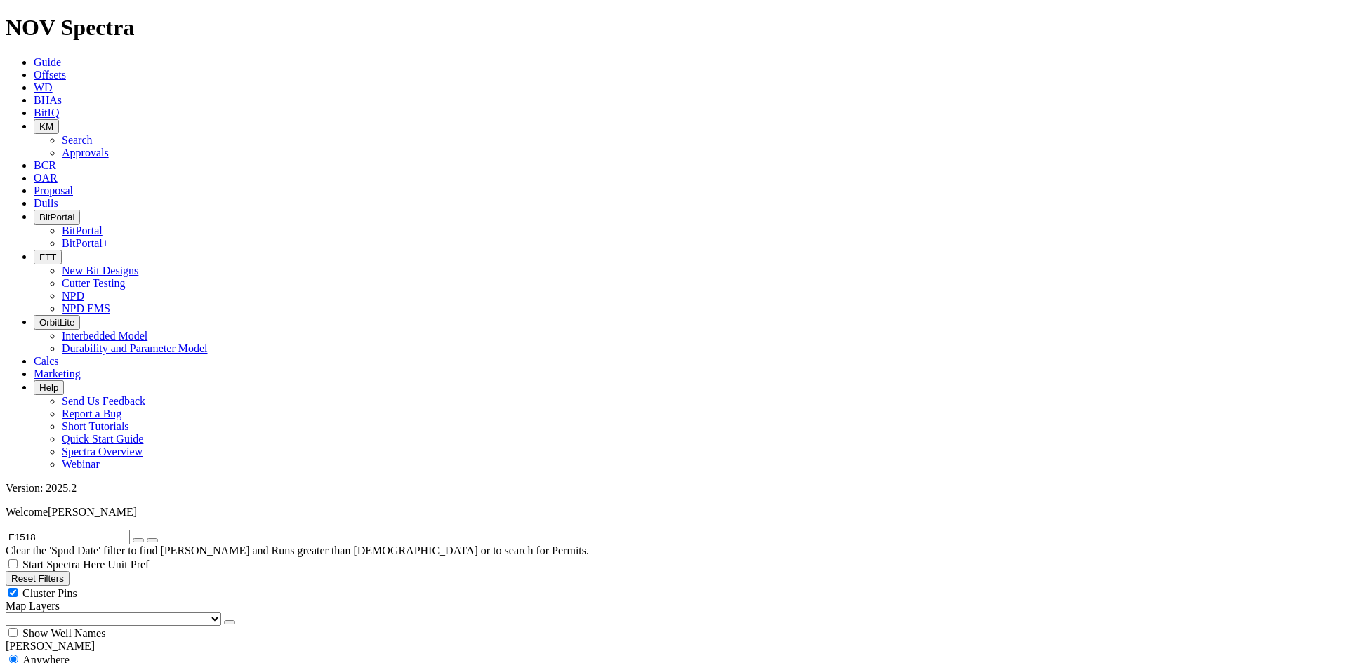
drag, startPoint x: 66, startPoint y: 52, endPoint x: 34, endPoint y: 55, distance: 31.8
click at [34, 530] on input "E1518" at bounding box center [68, 537] width 124 height 15
click at [46, 530] on input "E1518" at bounding box center [68, 537] width 124 height 15
drag, startPoint x: 60, startPoint y: 60, endPoint x: -54, endPoint y: 58, distance: 114.4
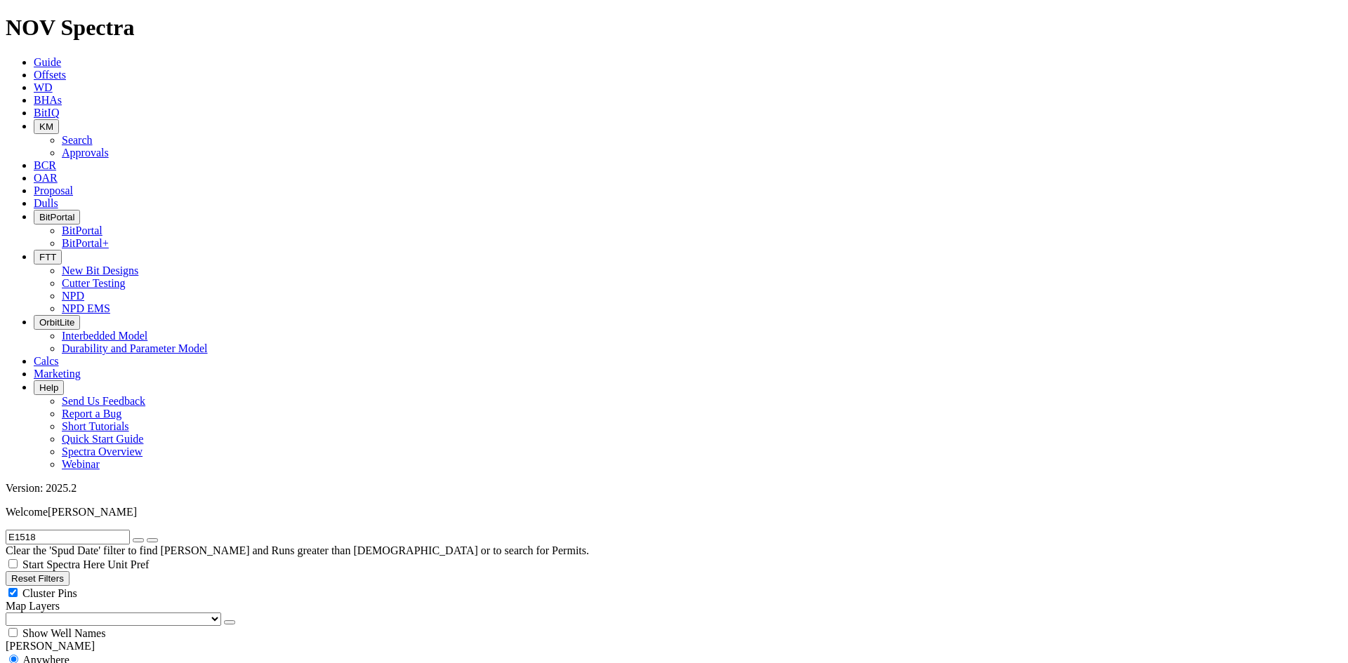
click at [147, 538] on button "submit" at bounding box center [152, 540] width 11 height 4
click at [152, 540] on icon "submit" at bounding box center [152, 540] width 0 height 0
click at [69, 654] on span "Anywhere" at bounding box center [45, 660] width 47 height 12
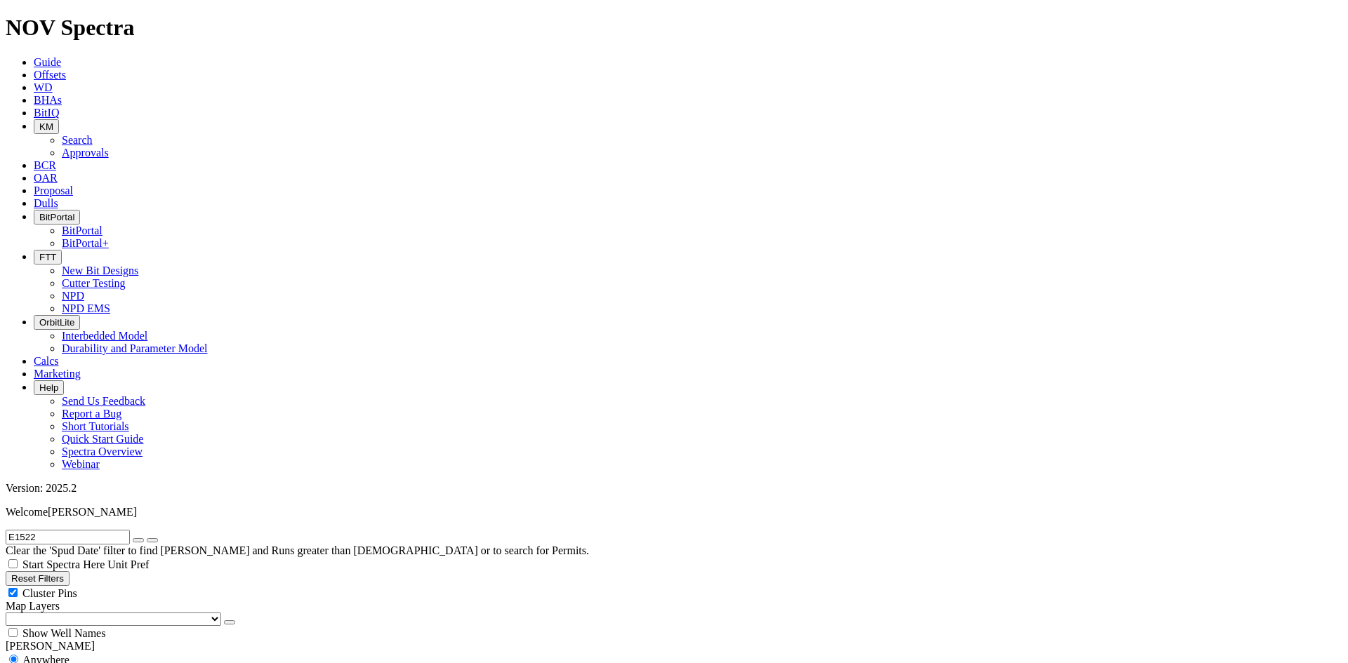
click at [77, 530] on input "E1522" at bounding box center [68, 537] width 124 height 15
click at [93, 530] on input "E1522" at bounding box center [68, 537] width 124 height 15
type input "E1521"
click at [147, 538] on button "submit" at bounding box center [152, 540] width 11 height 4
click at [158, 538] on button "submit" at bounding box center [152, 540] width 11 height 4
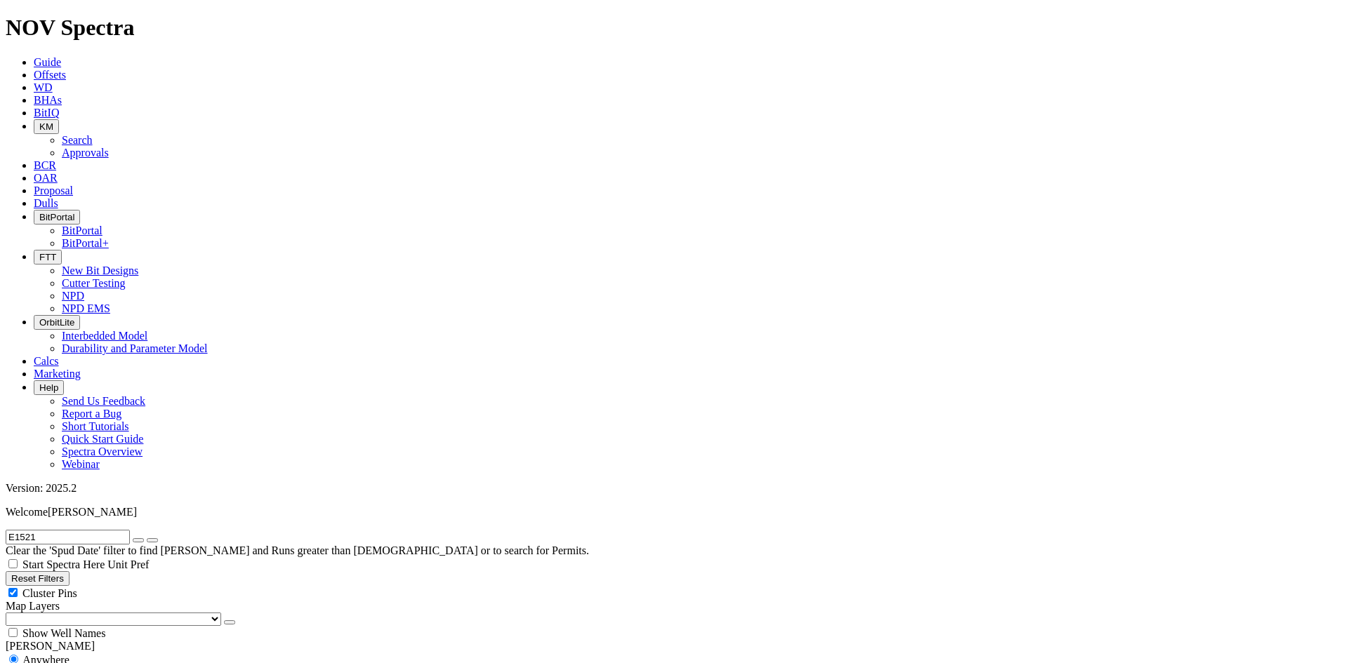
click at [87, 530] on input "E1521" at bounding box center [68, 537] width 124 height 15
drag, startPoint x: 87, startPoint y: 55, endPoint x: -17, endPoint y: 52, distance: 103.9
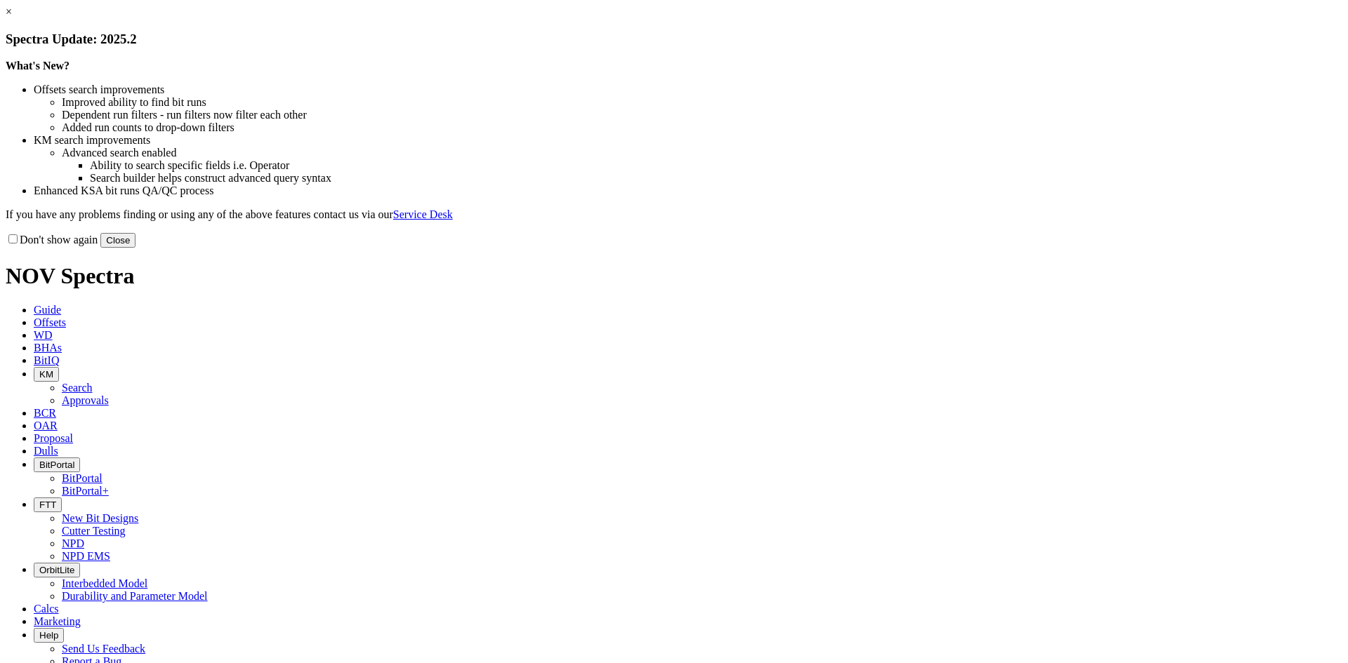
click at [135, 248] on button "Close" at bounding box center [117, 240] width 35 height 15
